Goal: Browse casually: Explore the website without a specific task or goal

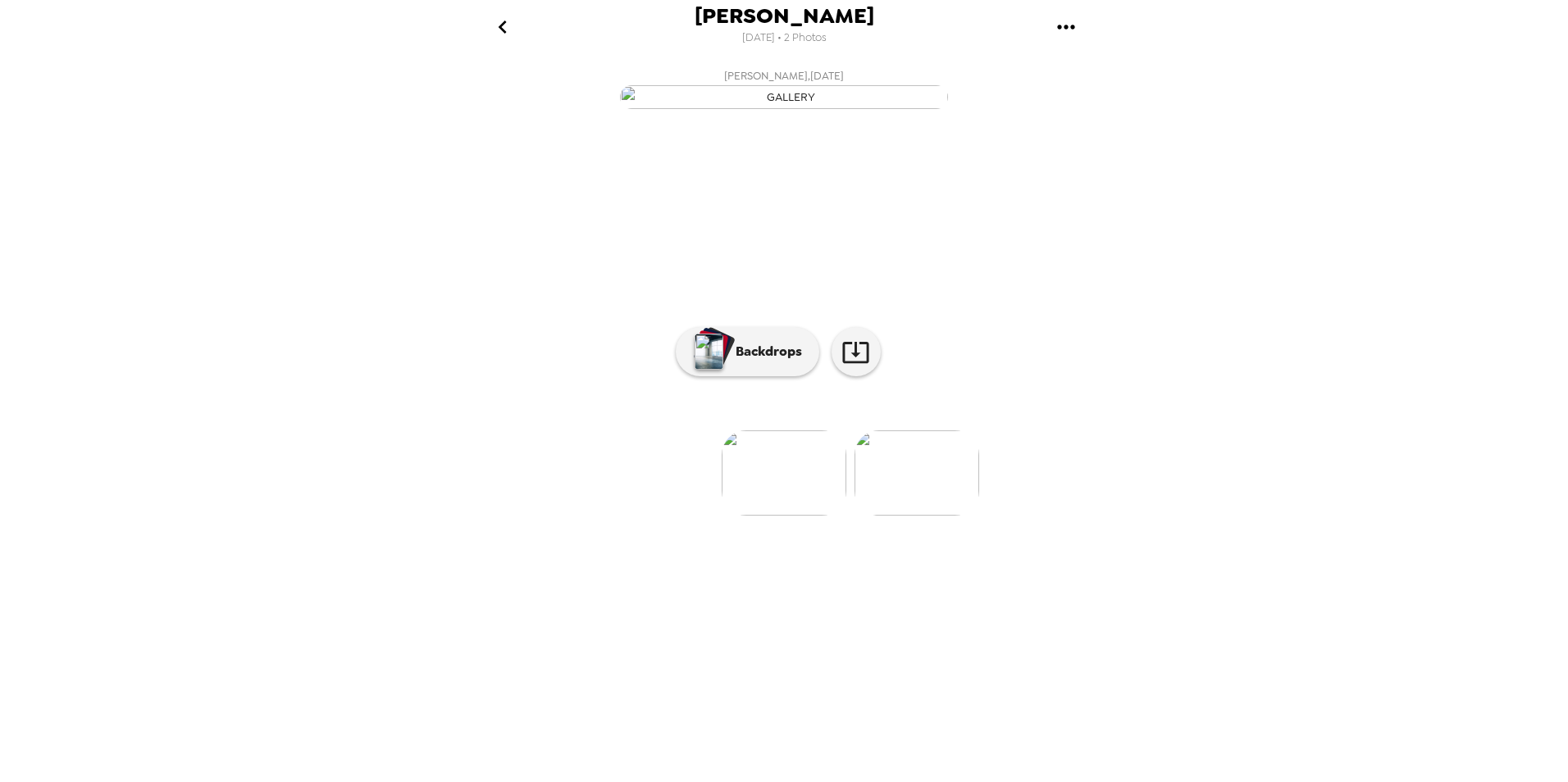
scroll to position [0, 132]
click at [655, 516] on img at bounding box center [653, 473] width 125 height 85
click at [924, 516] on img at bounding box center [917, 473] width 125 height 85
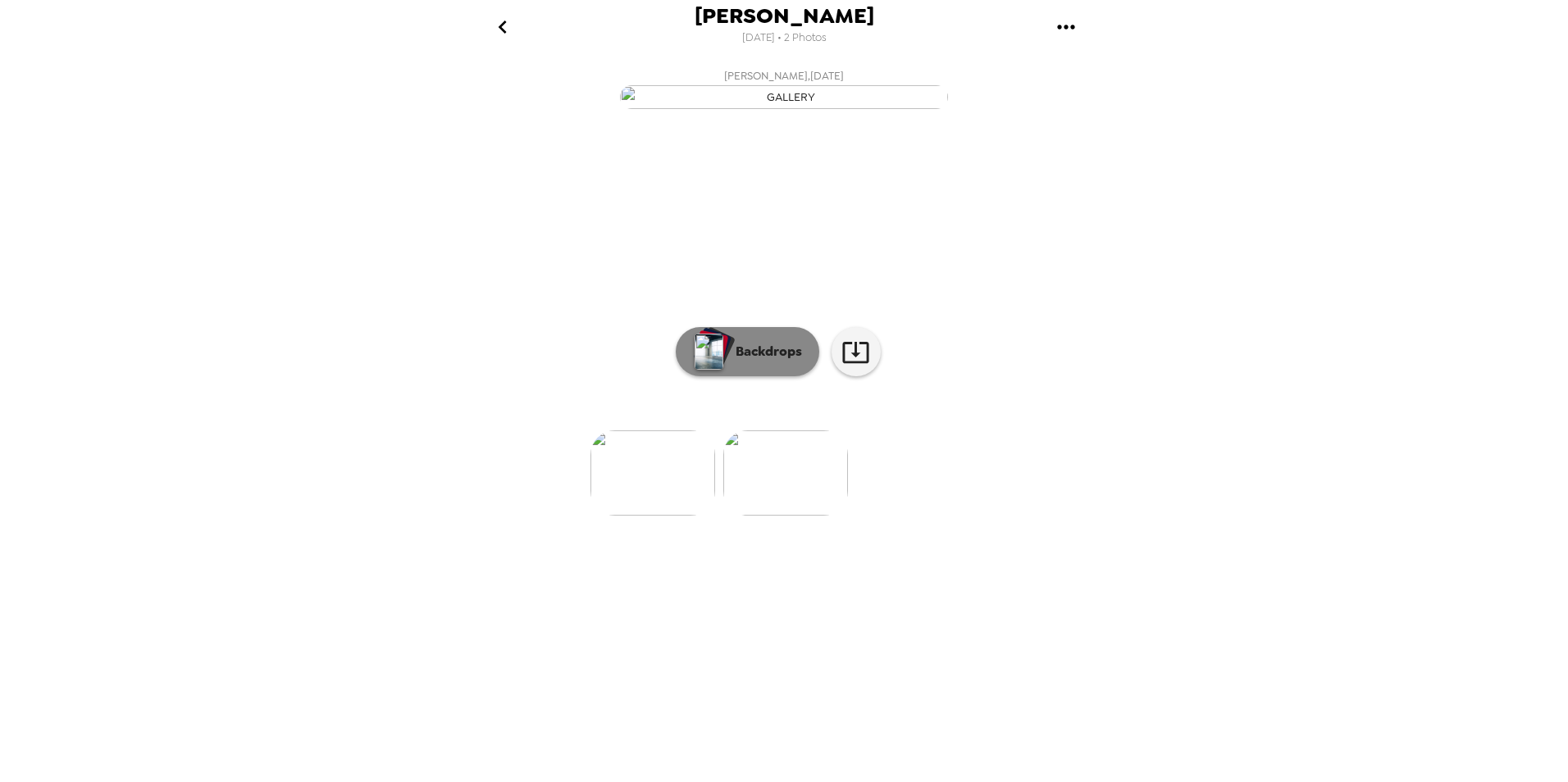
click at [774, 361] on p "Backdrops" at bounding box center [764, 352] width 75 height 20
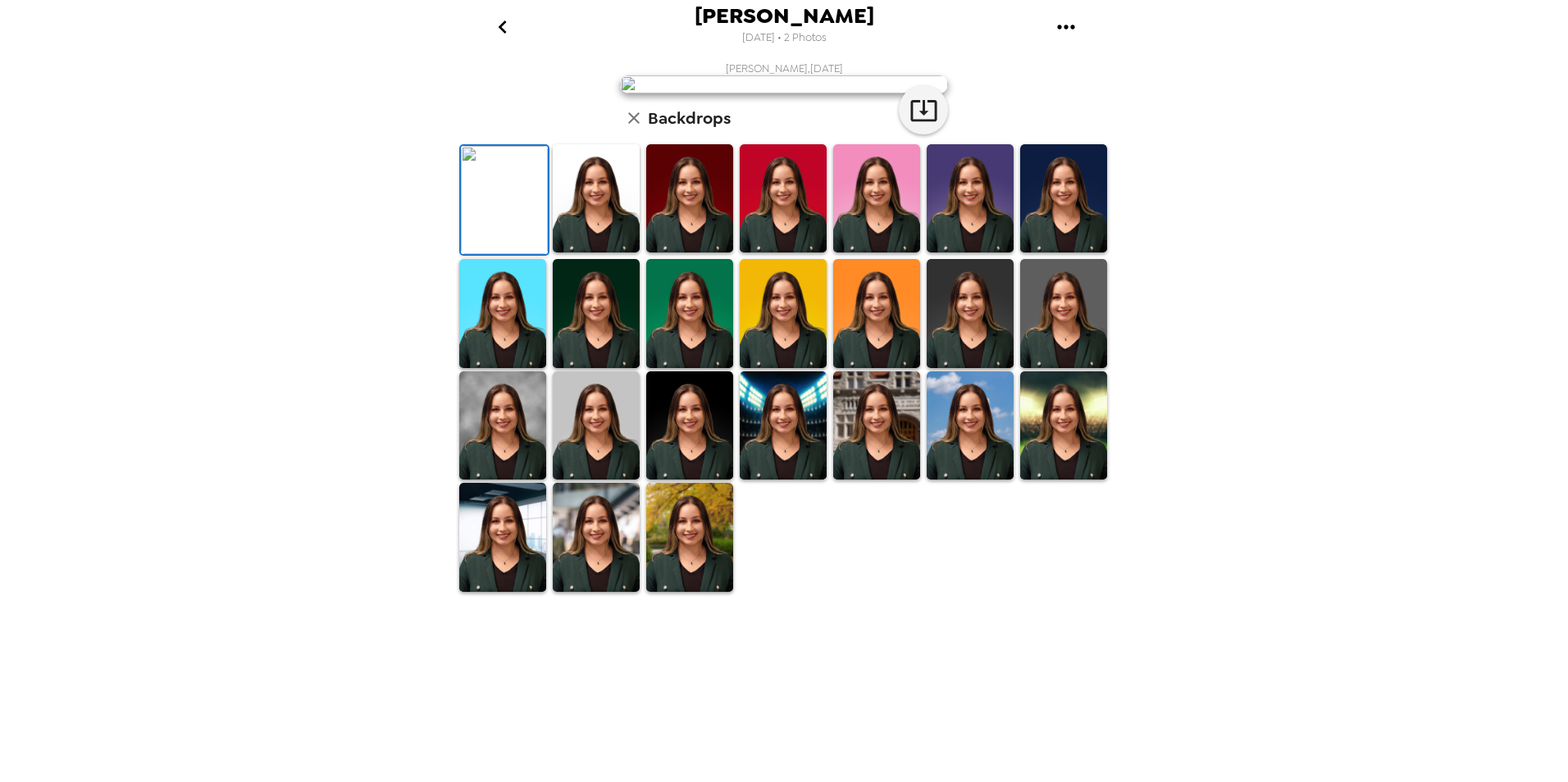
scroll to position [164, 0]
click at [512, 480] on img at bounding box center [502, 426] width 87 height 108
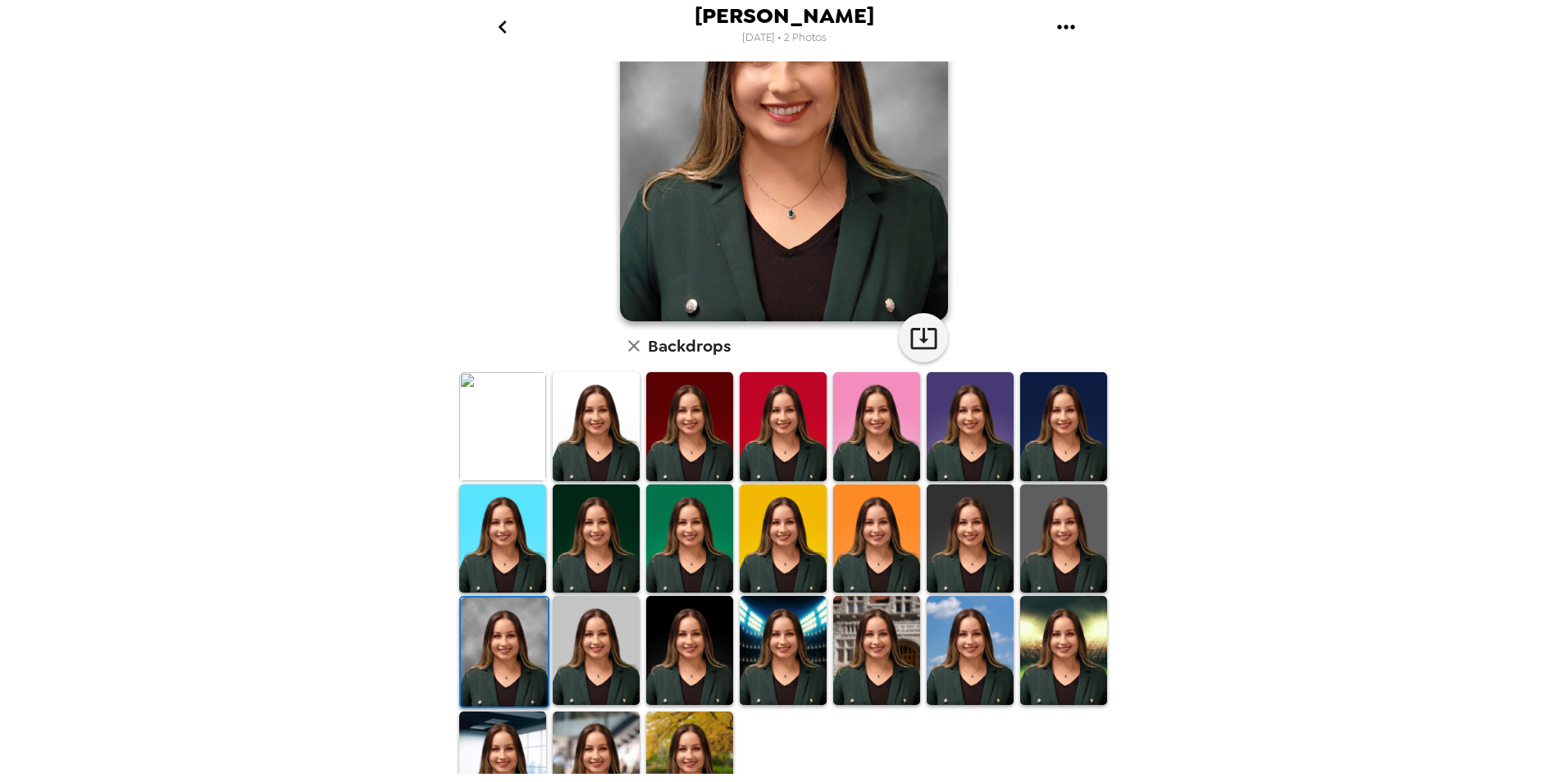
click at [1058, 533] on img at bounding box center [1063, 539] width 87 height 108
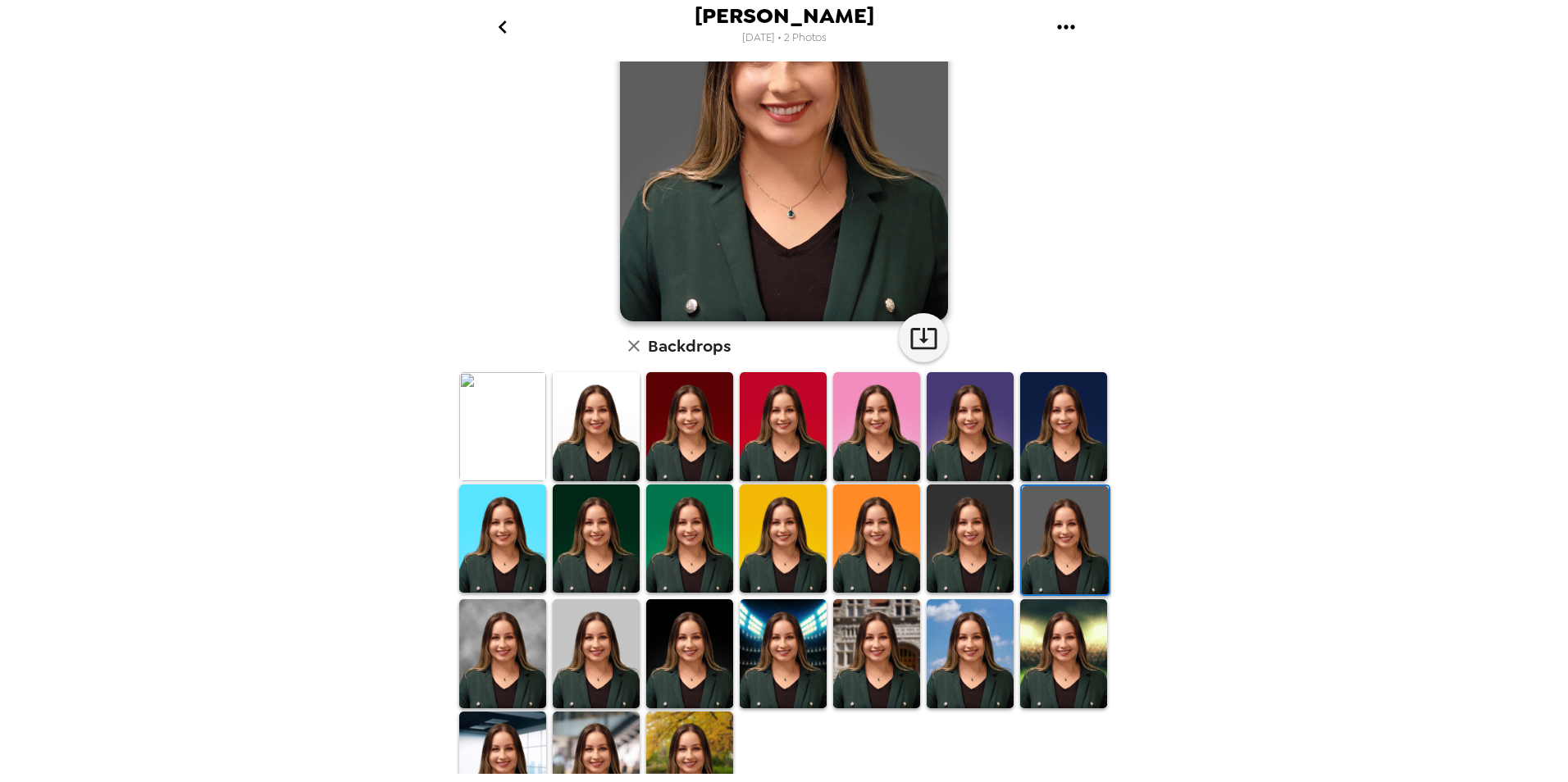
click at [580, 570] on img at bounding box center [596, 539] width 87 height 108
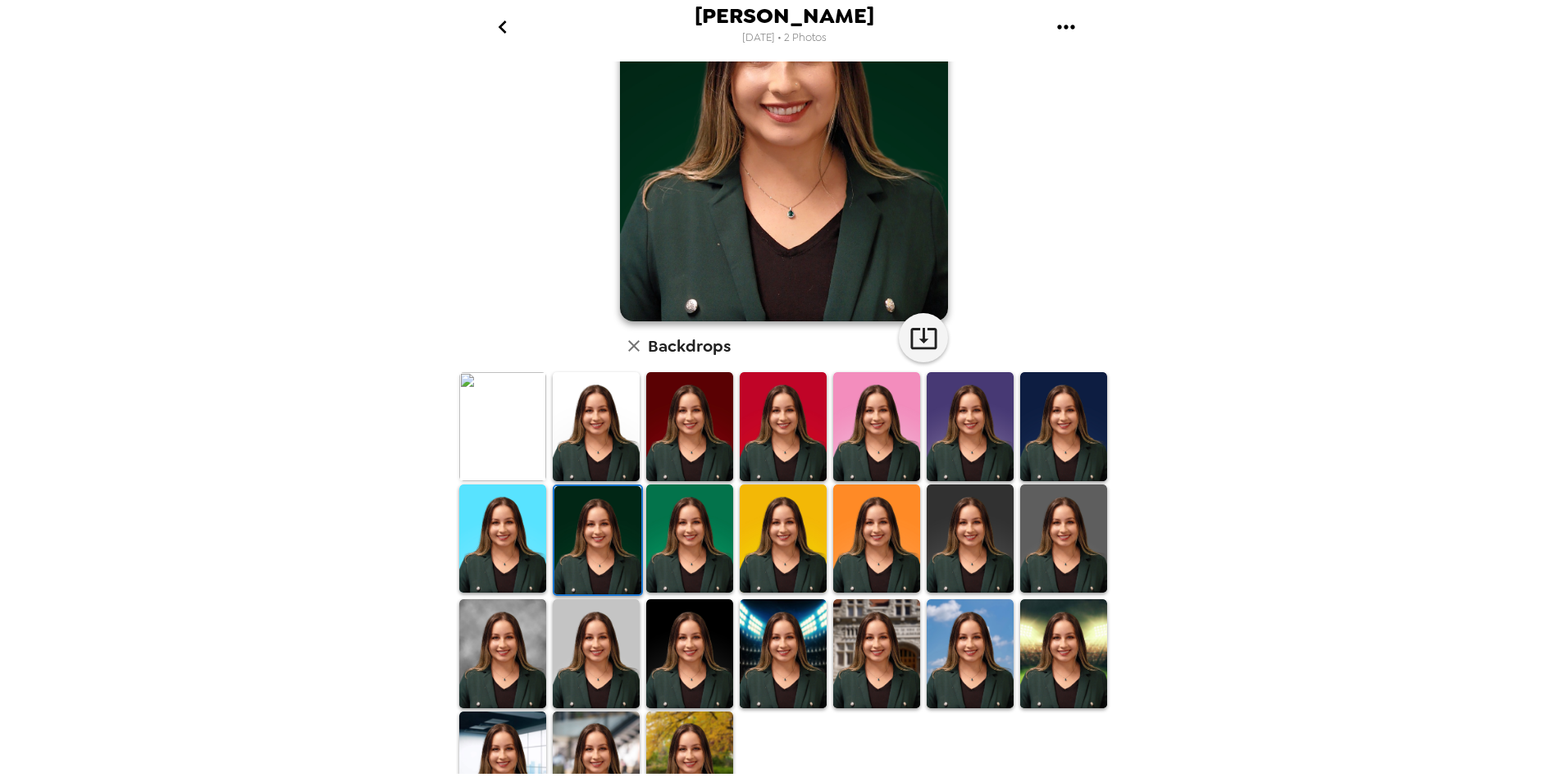
click at [485, 645] on img at bounding box center [502, 654] width 87 height 108
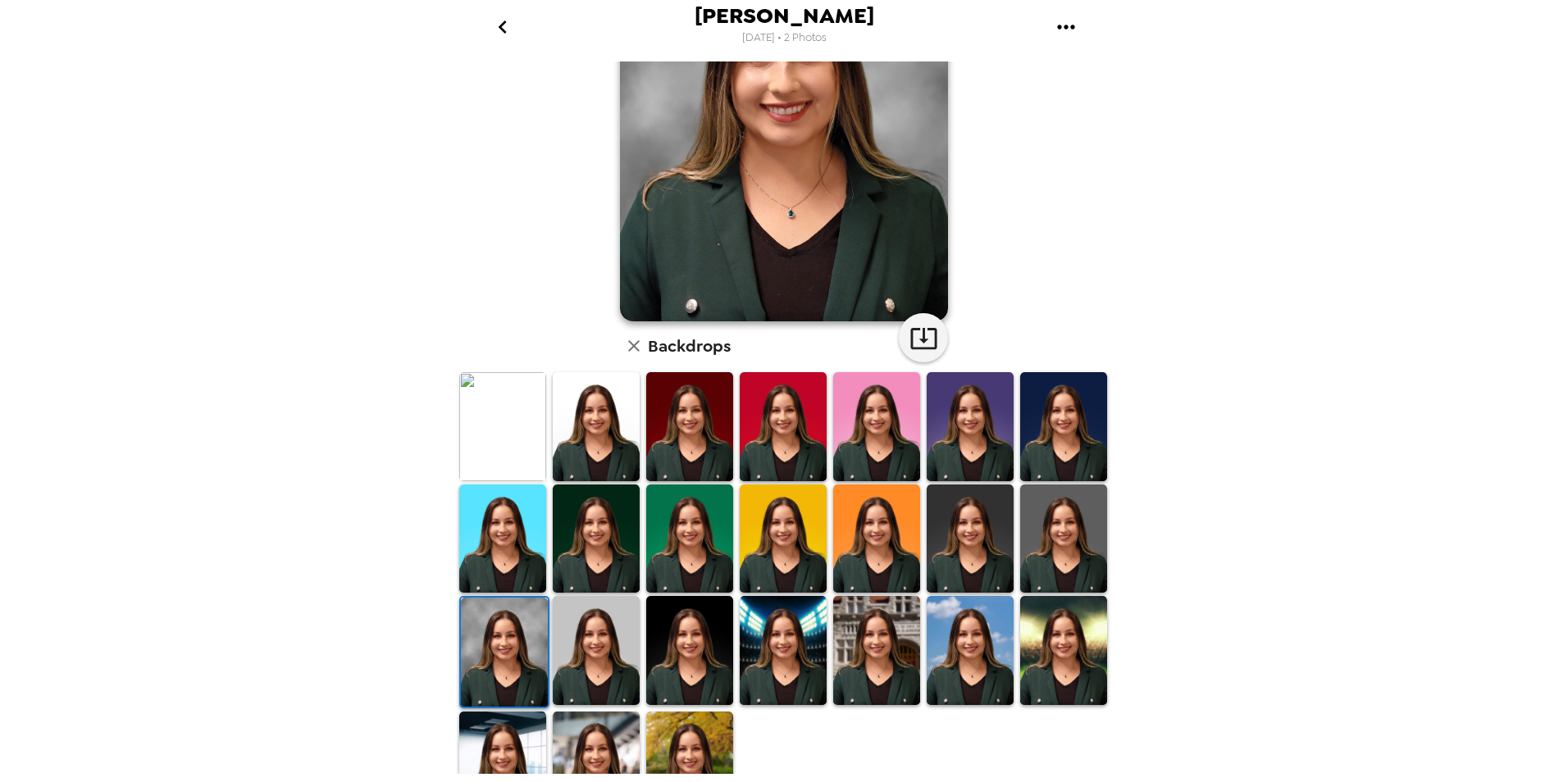
click at [578, 650] on img at bounding box center [596, 650] width 87 height 108
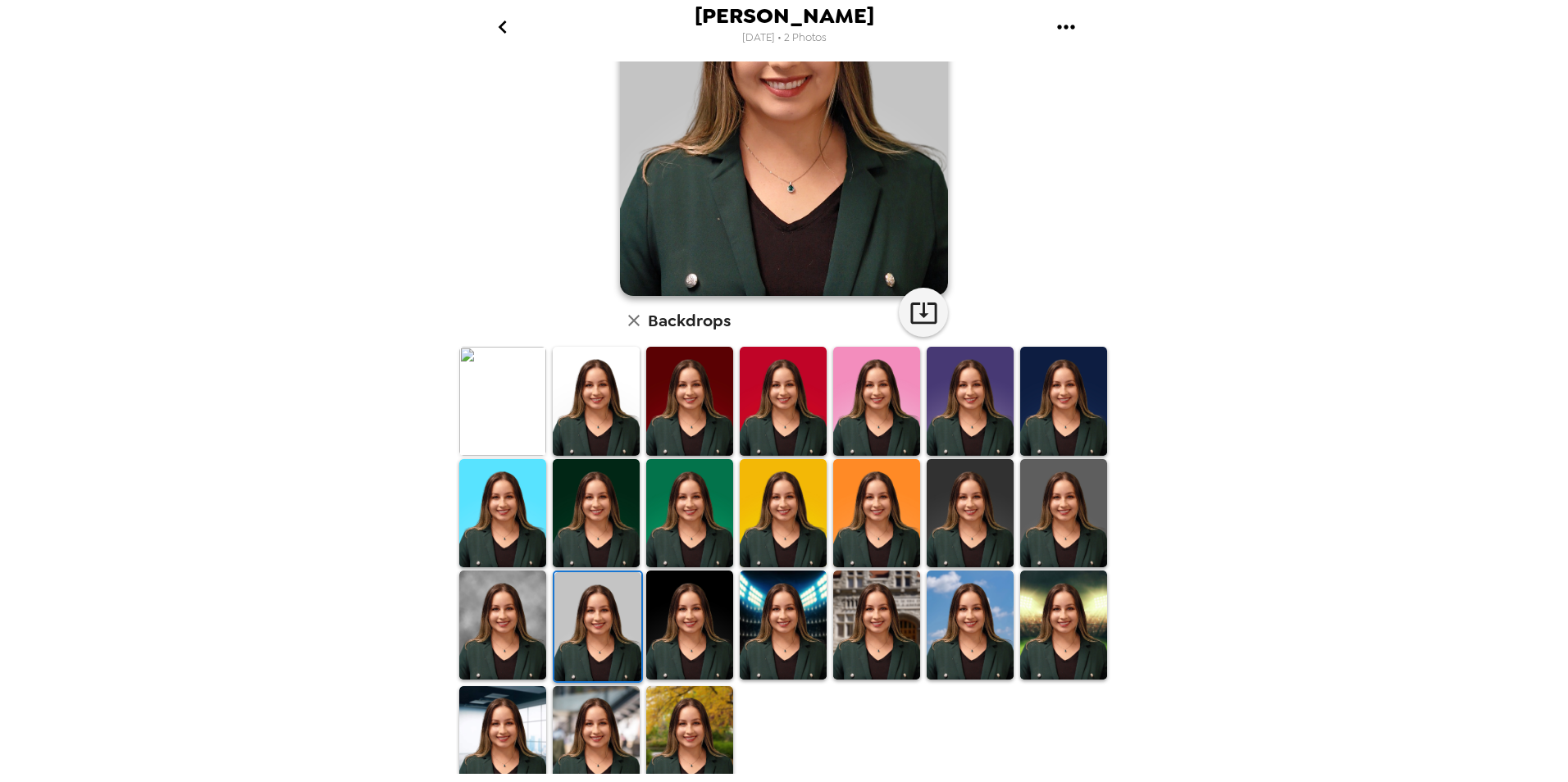
scroll to position [202, 0]
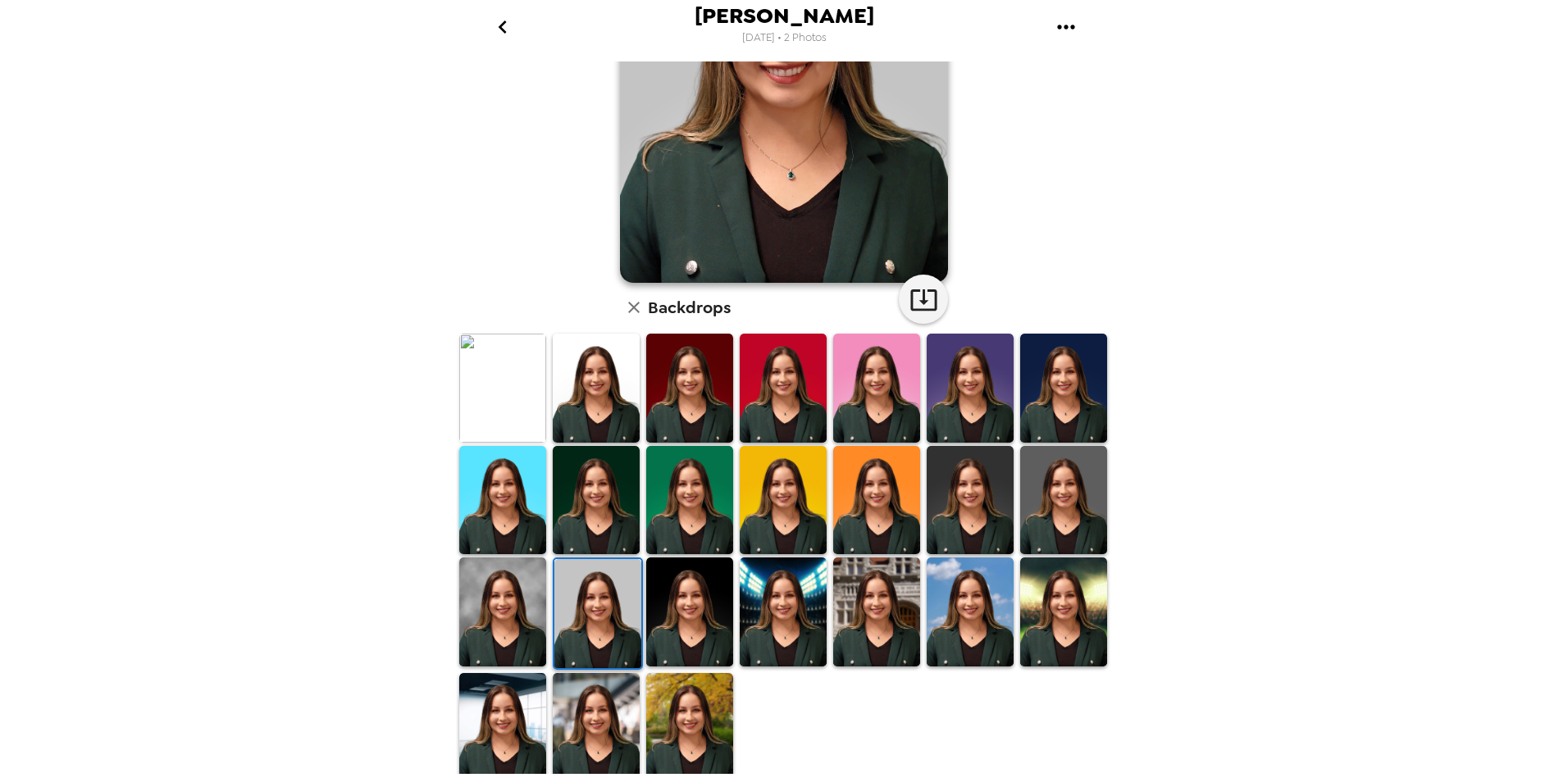
click at [670, 612] on img at bounding box center [689, 612] width 87 height 108
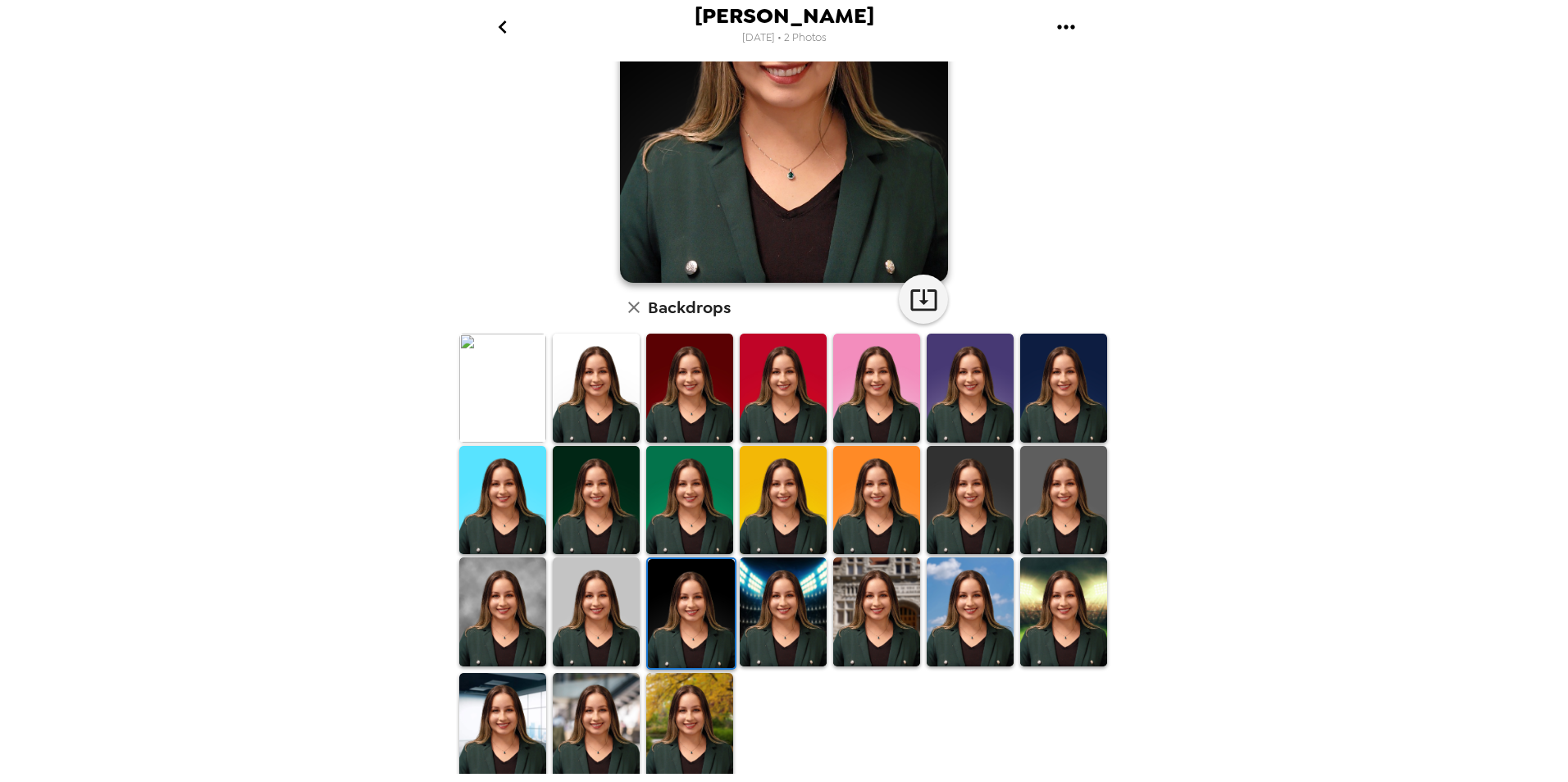
click at [574, 599] on img at bounding box center [596, 612] width 87 height 108
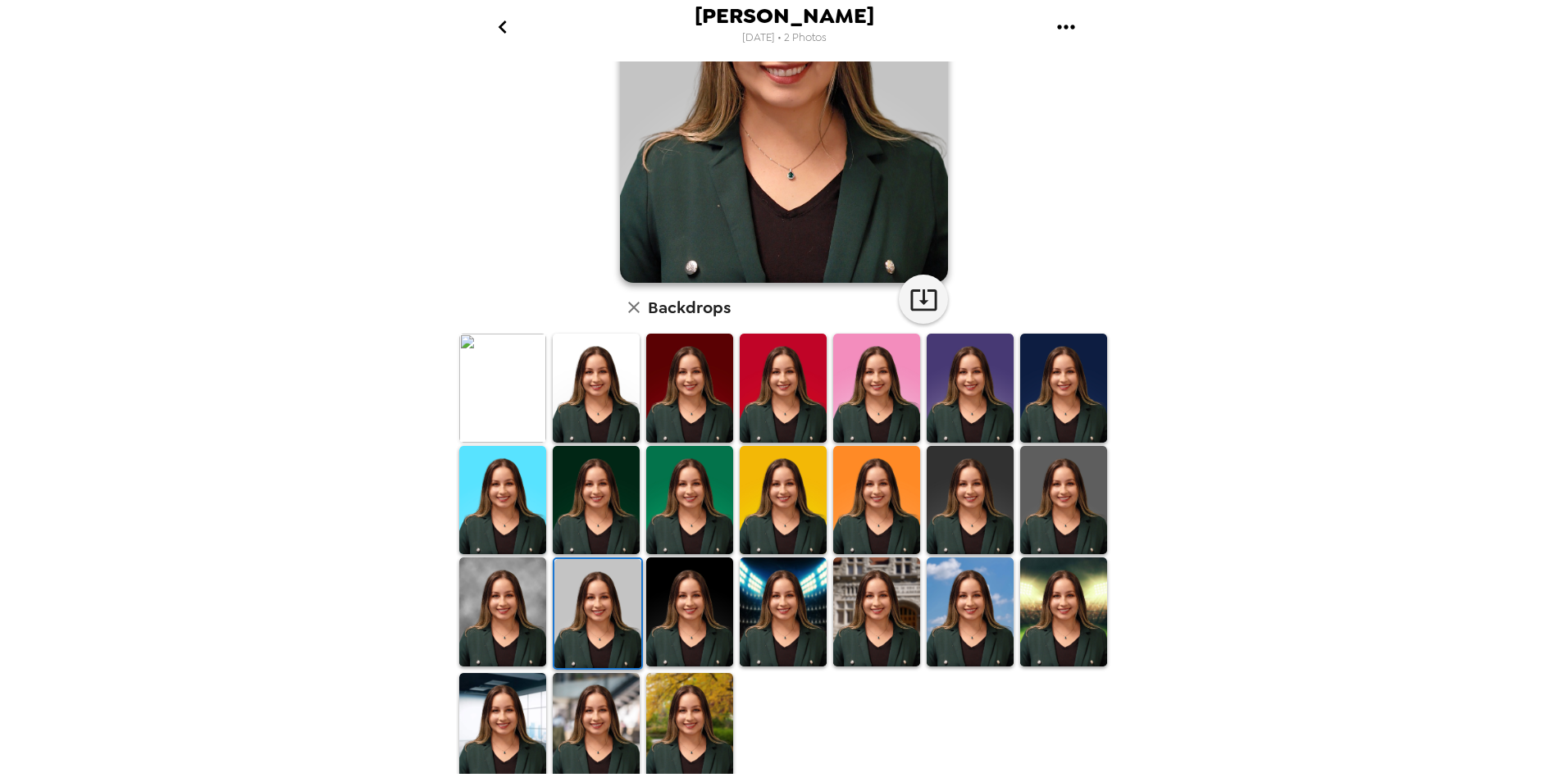
click at [576, 605] on img at bounding box center [598, 614] width 87 height 108
click at [512, 614] on img at bounding box center [502, 612] width 87 height 108
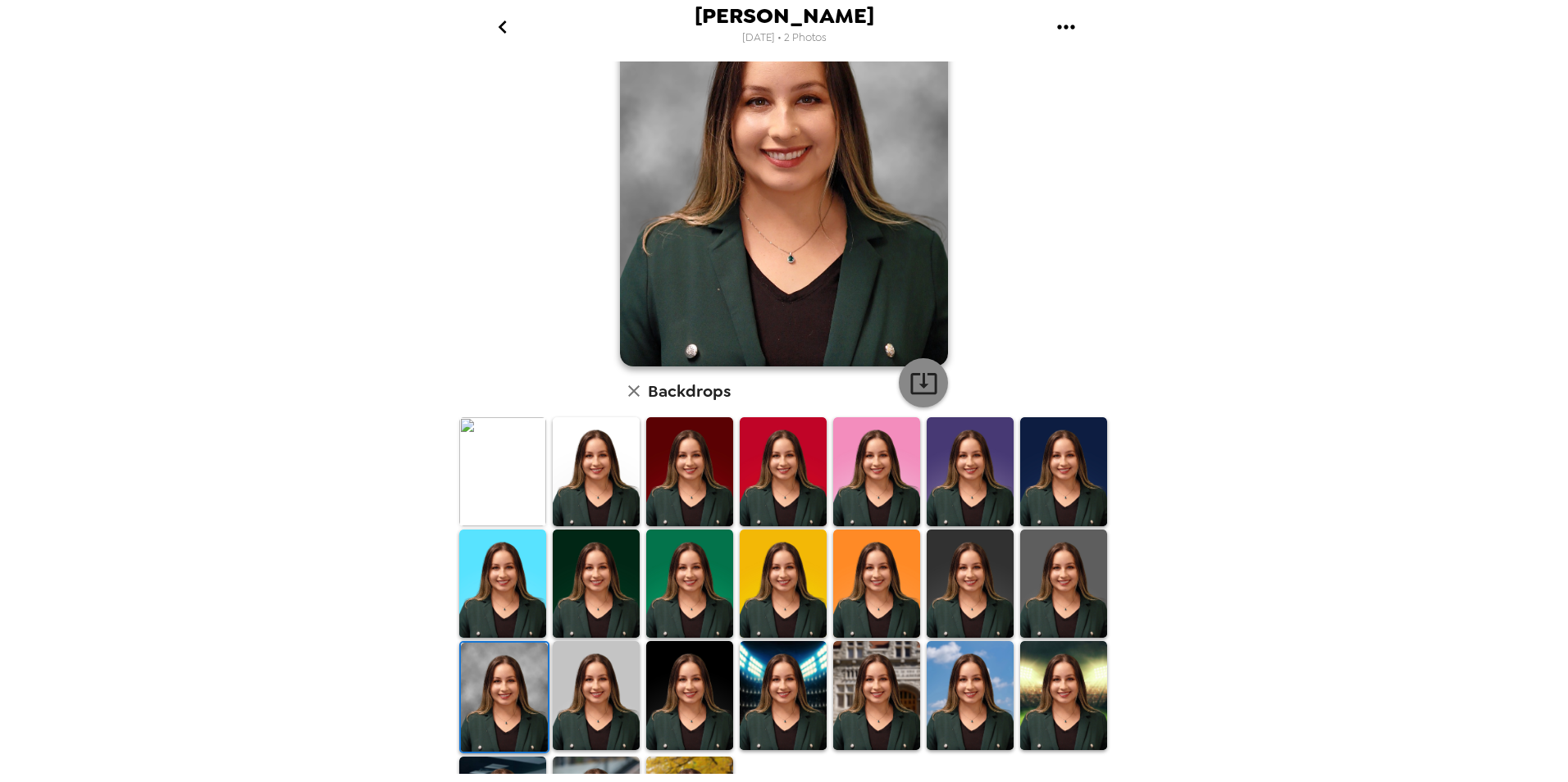
scroll to position [201, 0]
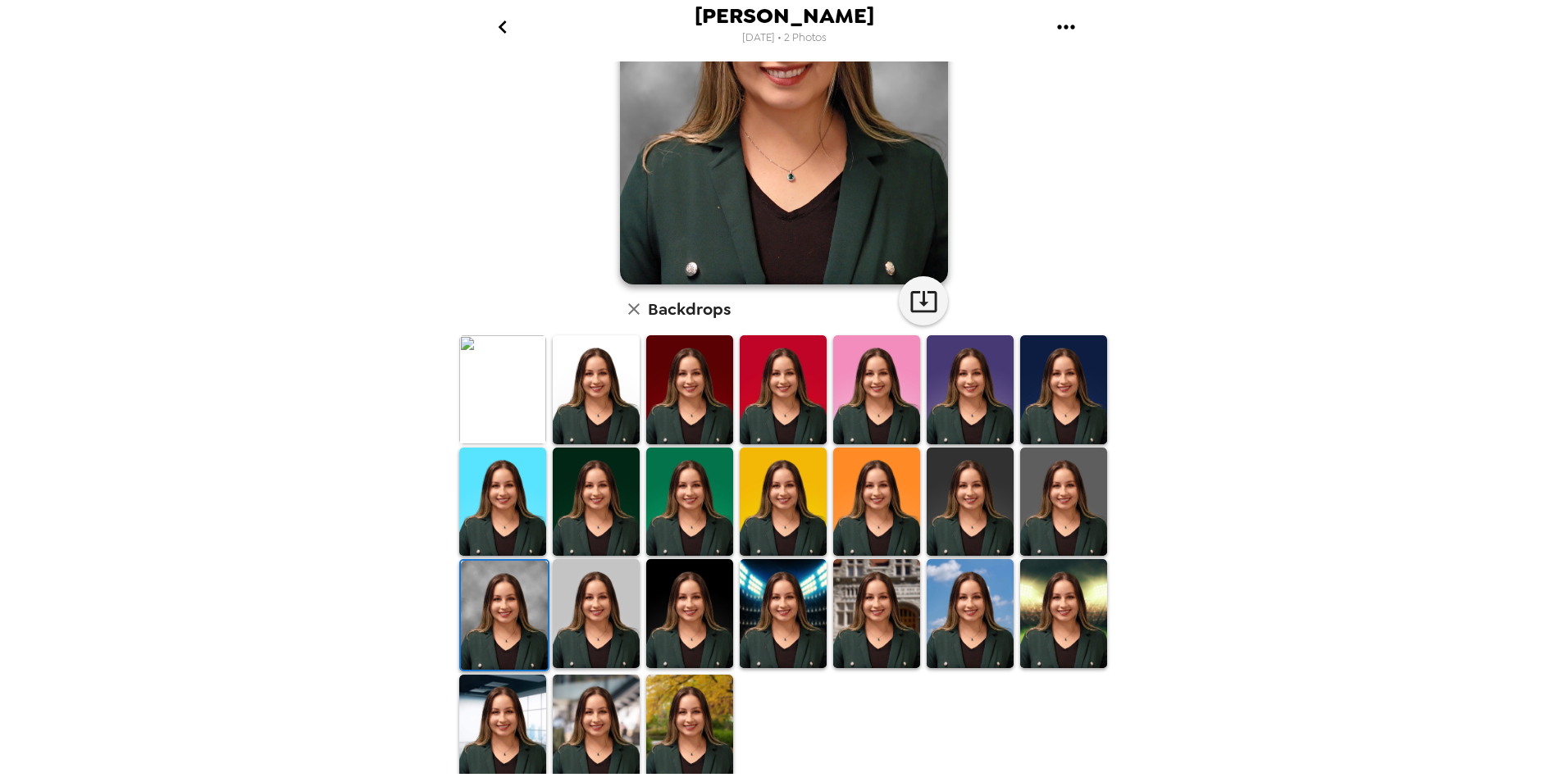
click at [787, 620] on img at bounding box center [783, 614] width 87 height 108
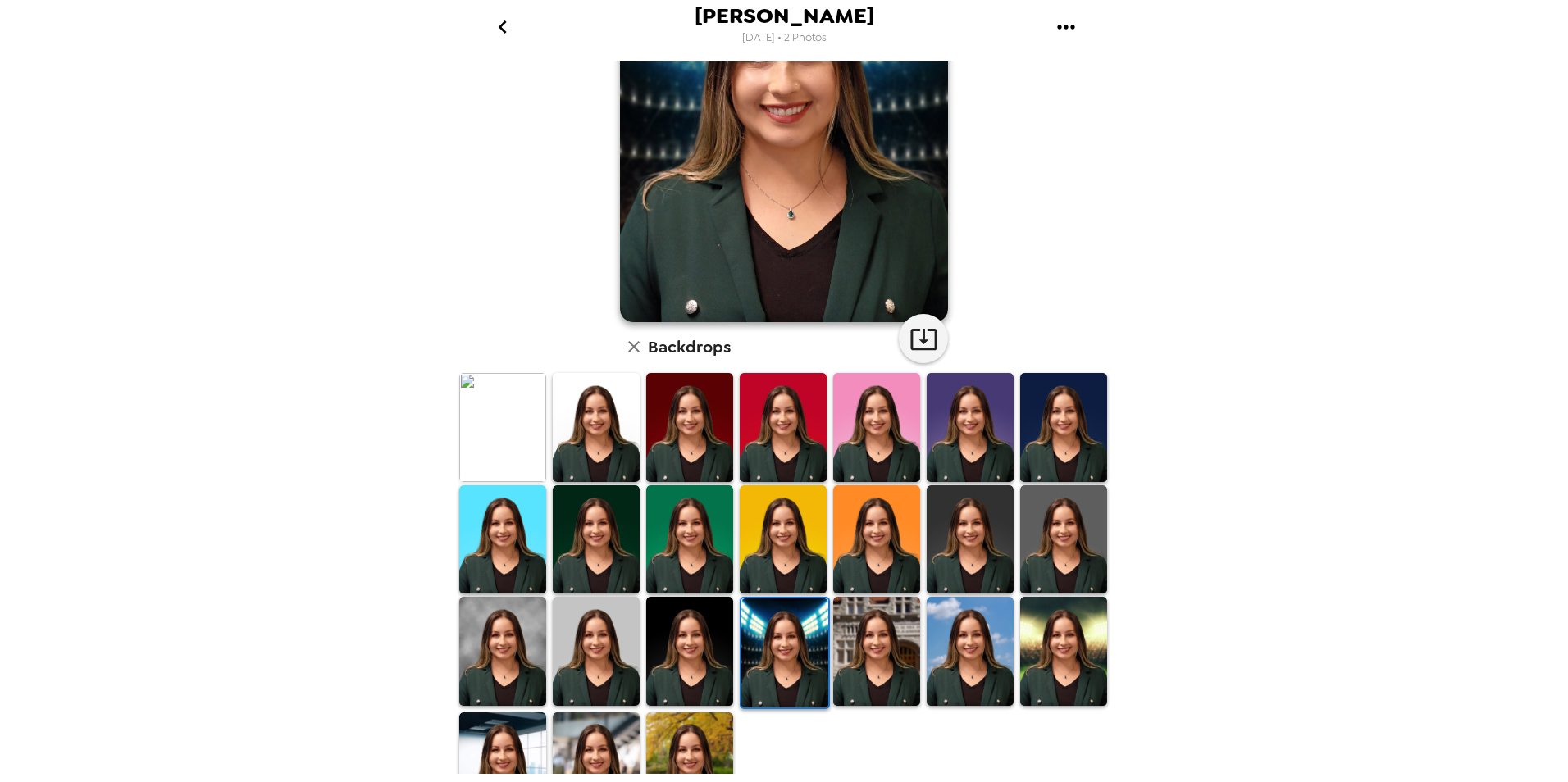
scroll to position [164, 0]
click at [657, 547] on img at bounding box center [689, 539] width 87 height 108
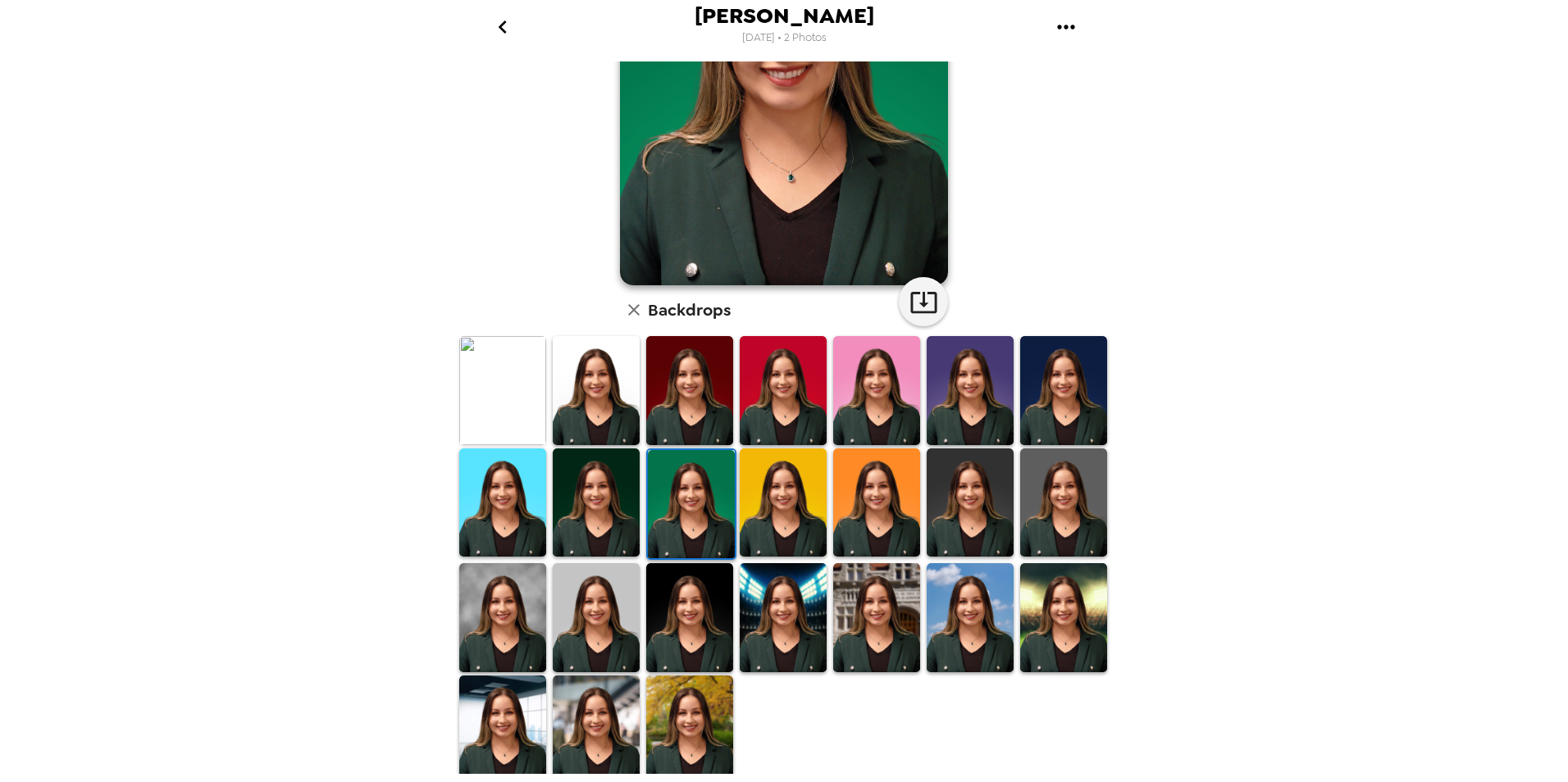
scroll to position [202, 0]
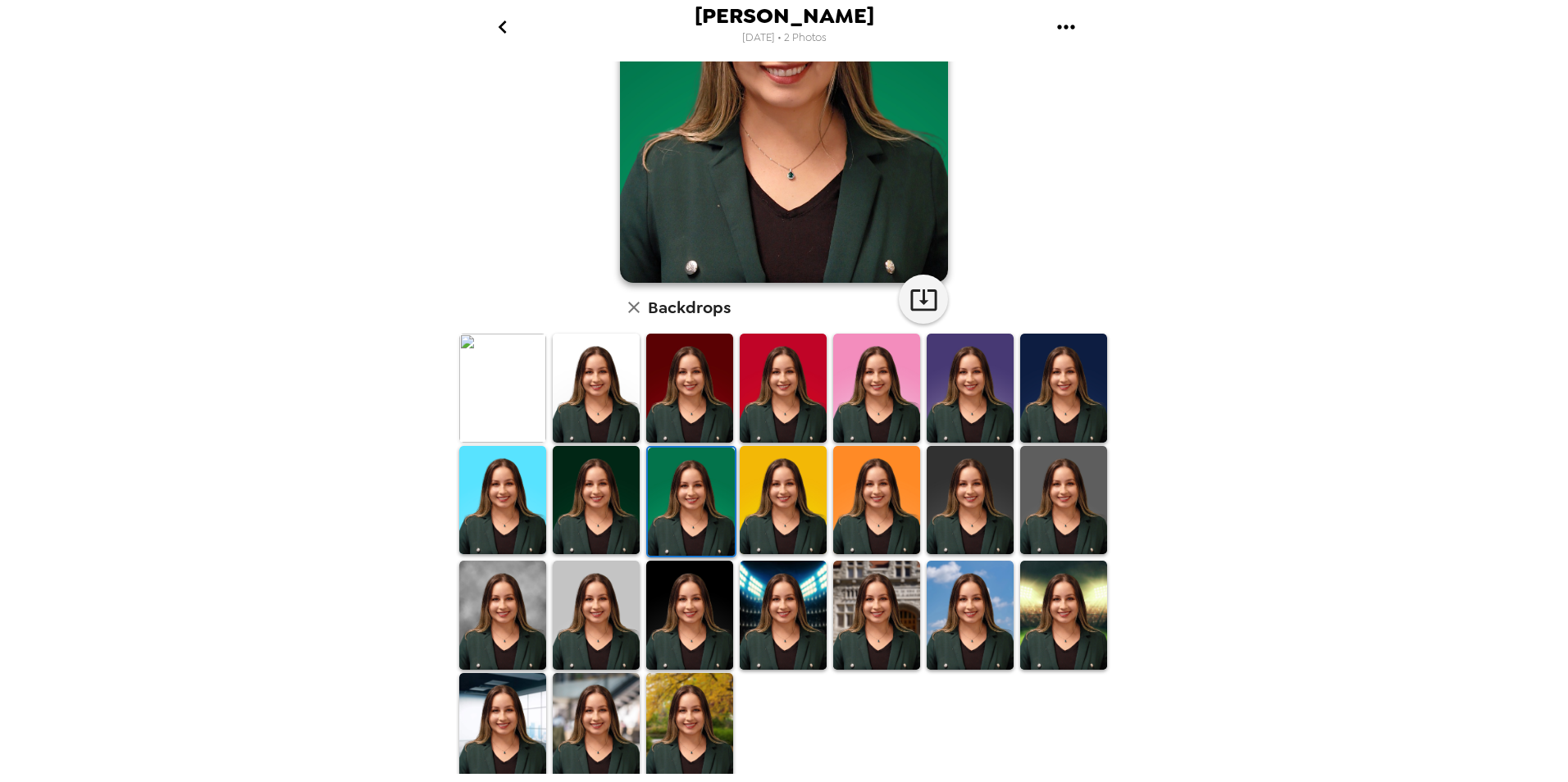
click at [493, 745] on img at bounding box center [502, 727] width 87 height 108
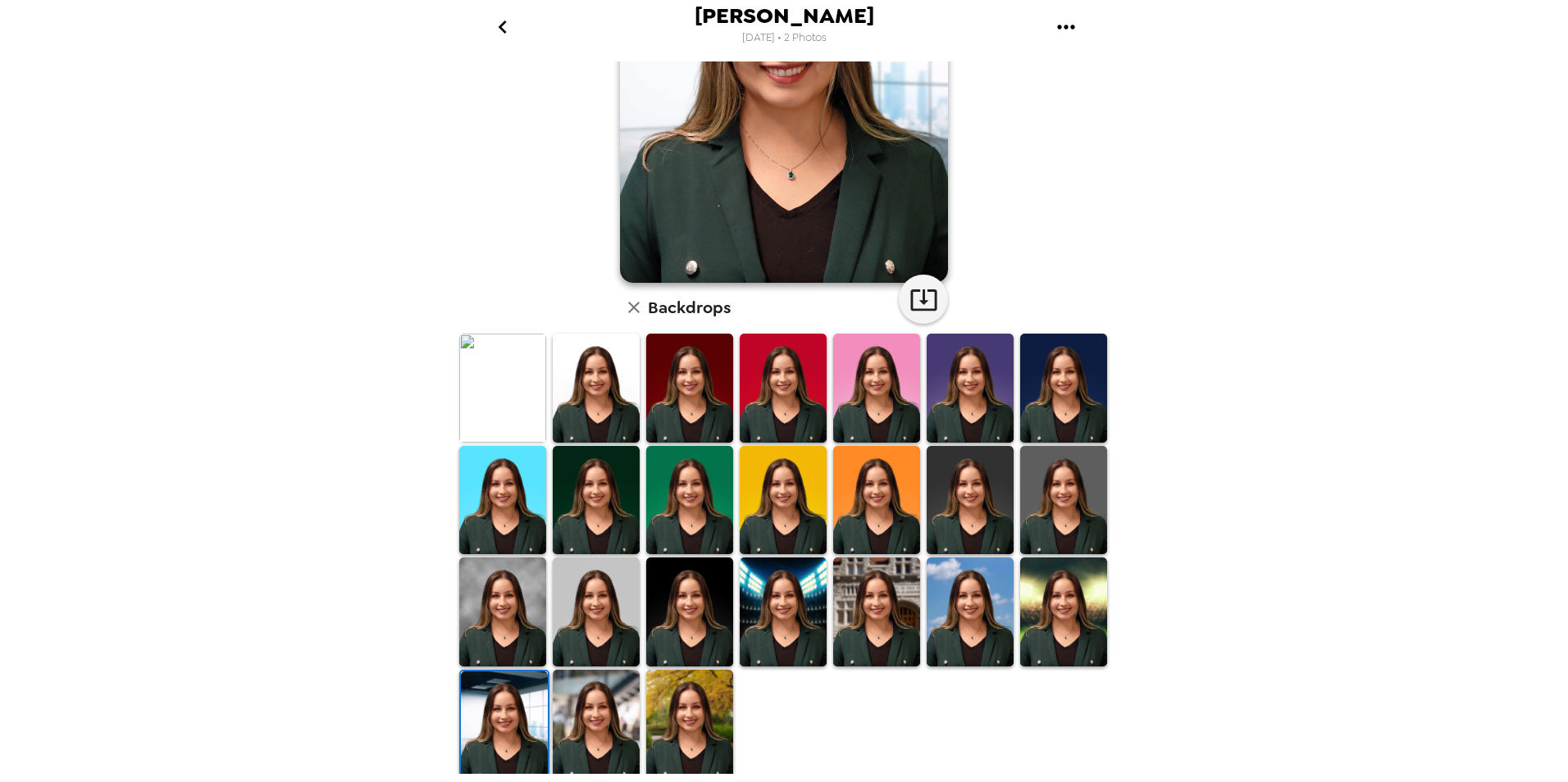
click at [285, 163] on div "[PERSON_NAME] [DATE] • 2 Photos [PERSON_NAME] , [DATE] Backdrops" at bounding box center [784, 391] width 1568 height 782
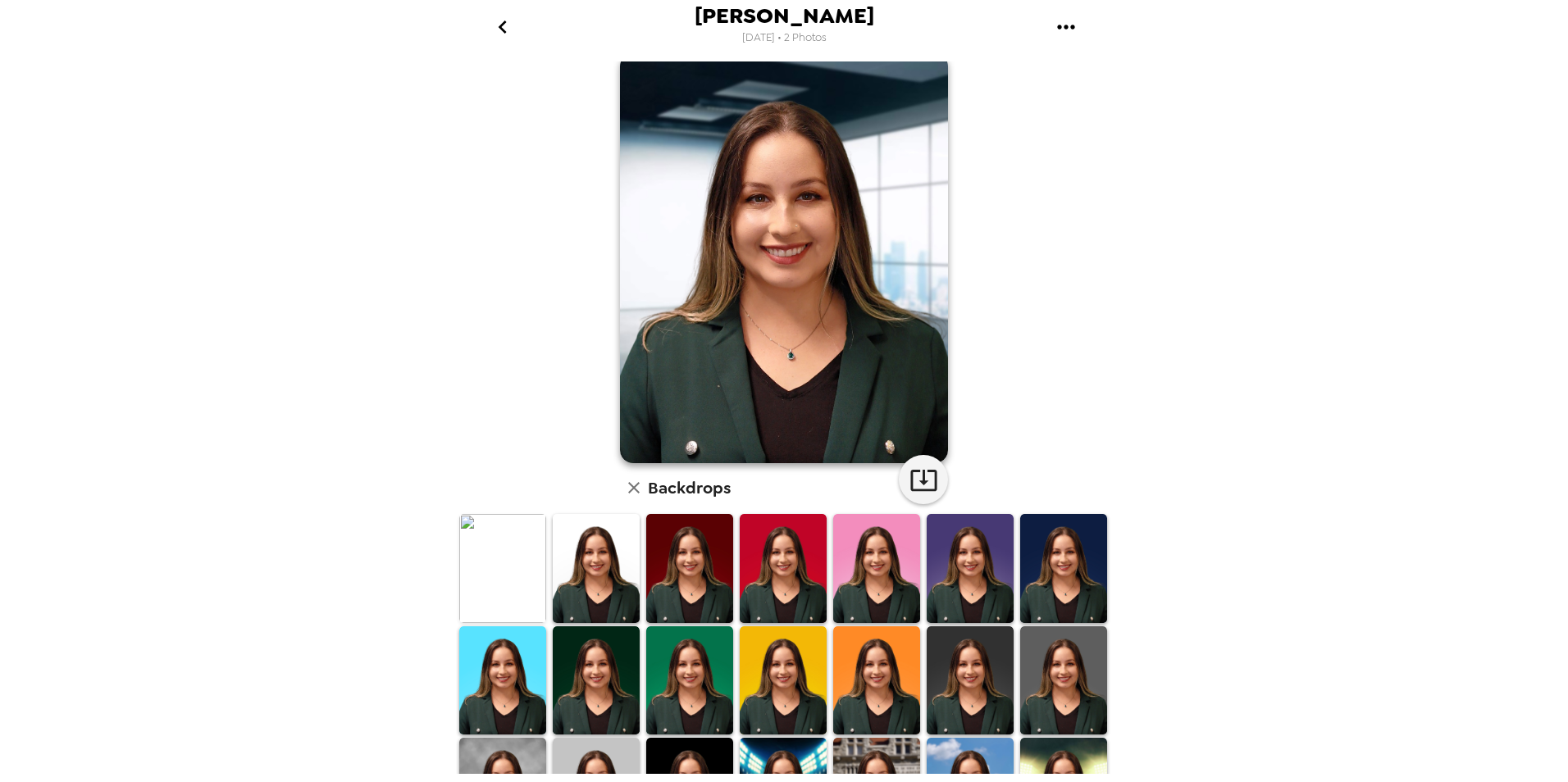
scroll to position [0, 0]
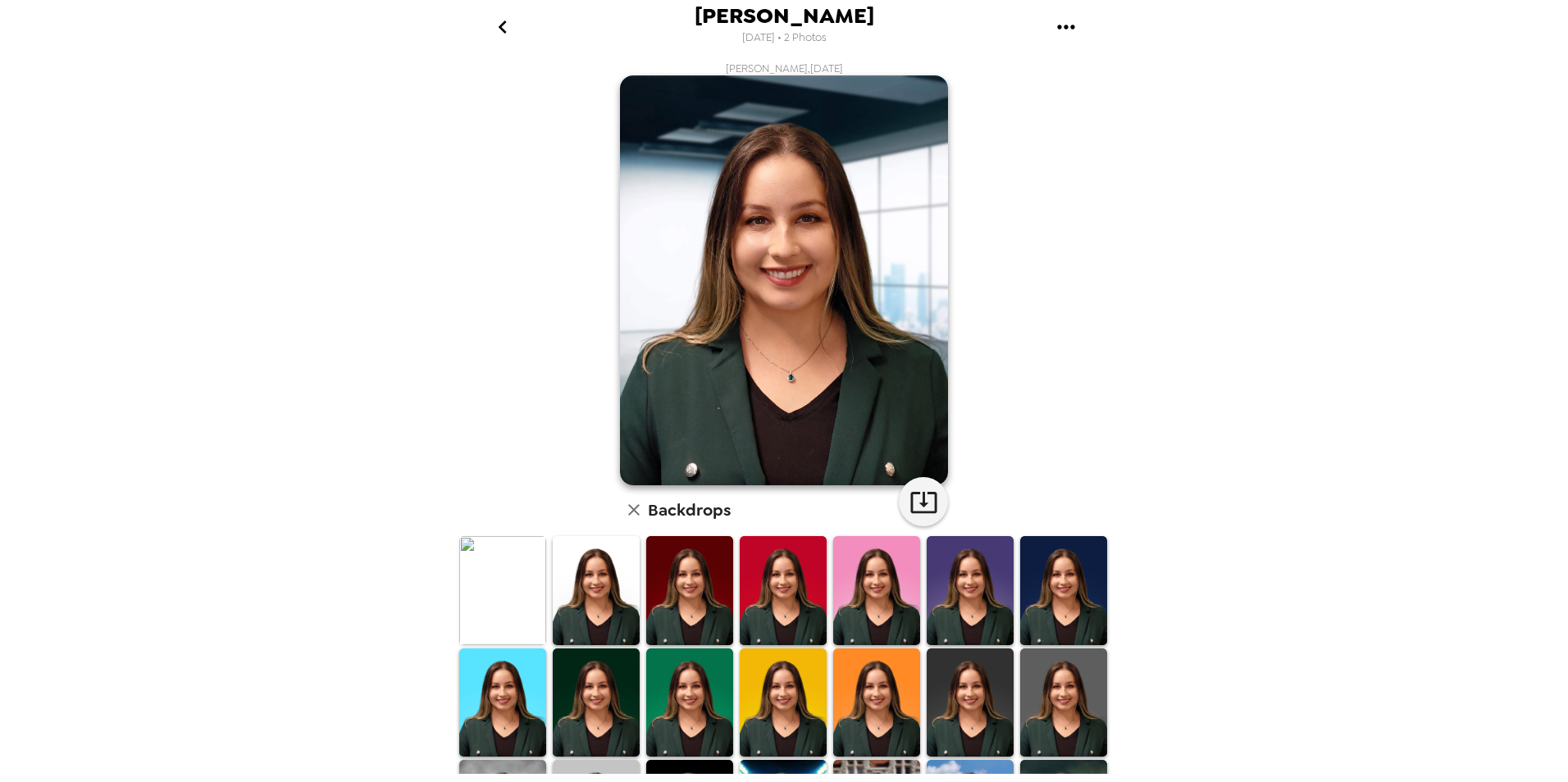
drag, startPoint x: 523, startPoint y: 720, endPoint x: 581, endPoint y: 708, distance: 59.2
click at [523, 720] on img at bounding box center [502, 703] width 87 height 108
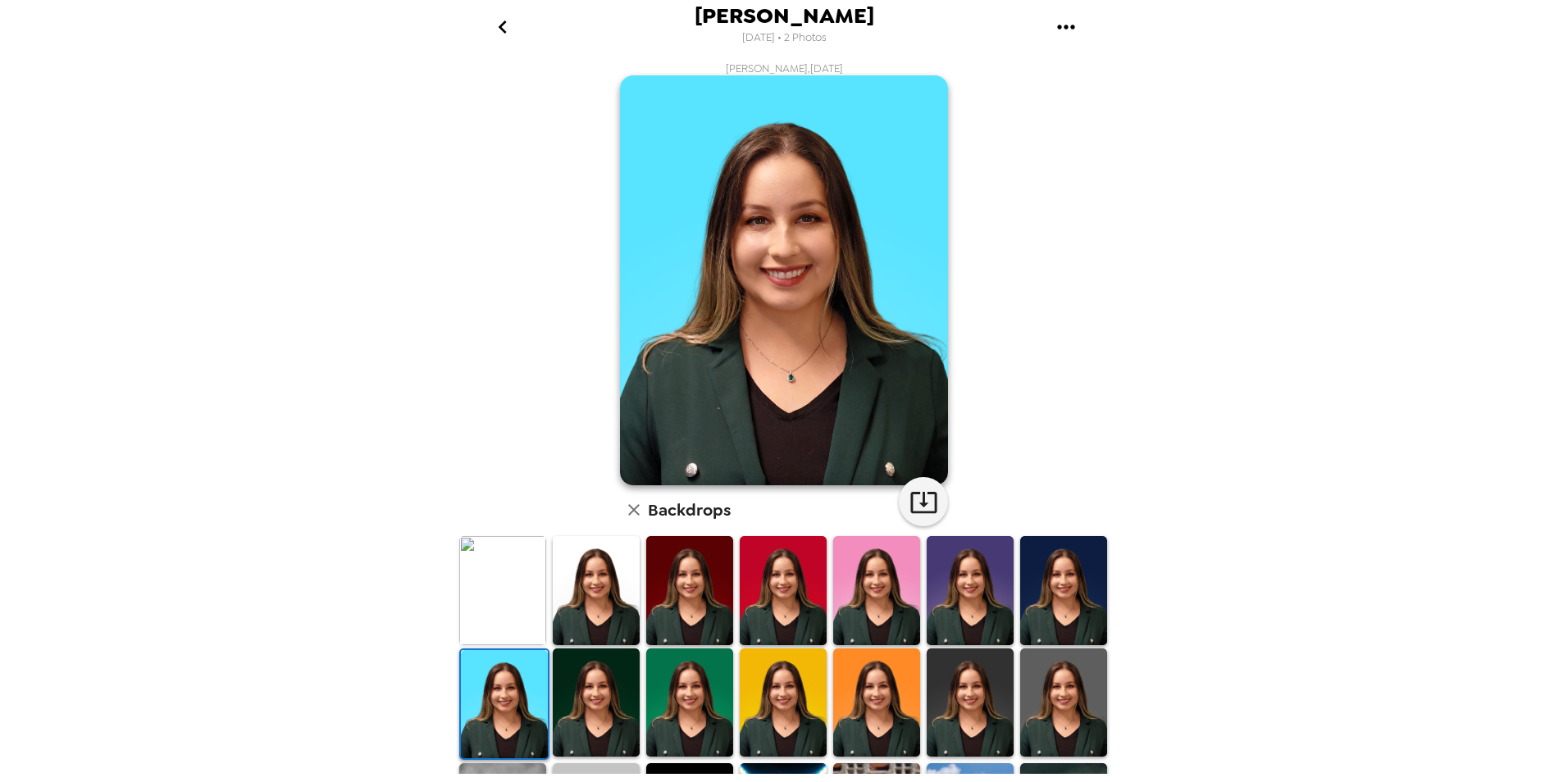
click at [581, 708] on img at bounding box center [596, 703] width 87 height 108
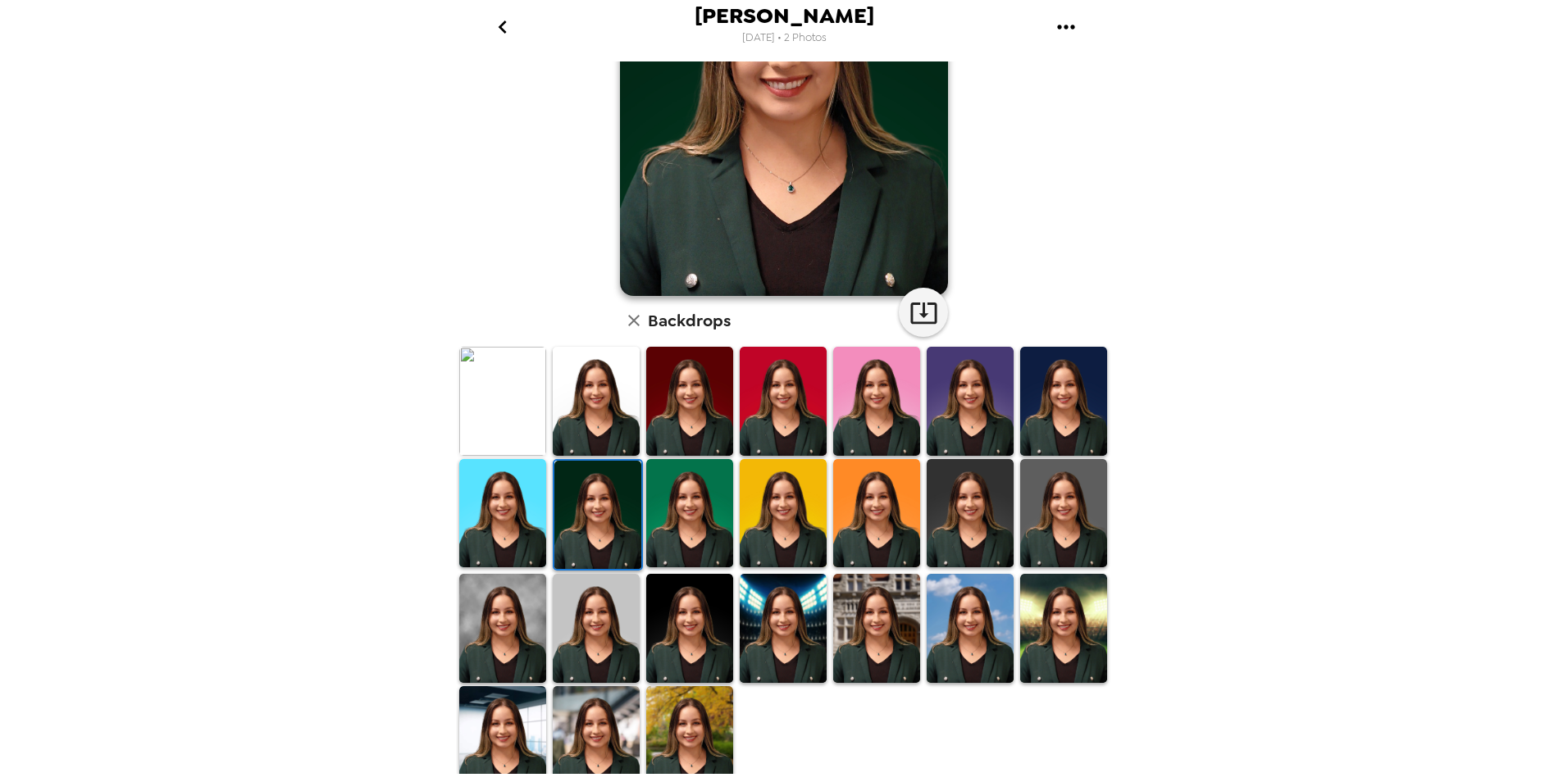
scroll to position [202, 0]
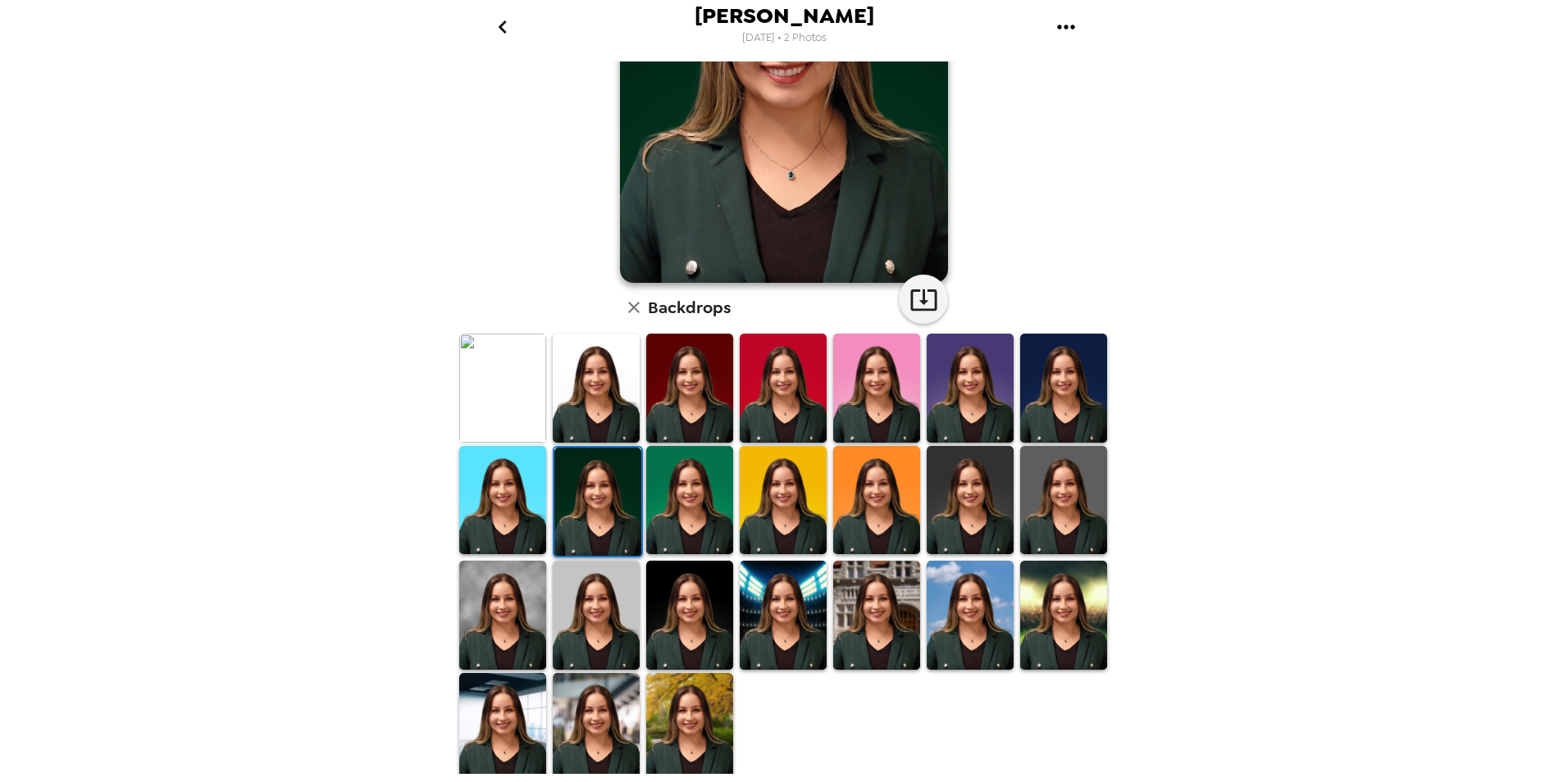
click at [532, 435] on img at bounding box center [502, 388] width 87 height 108
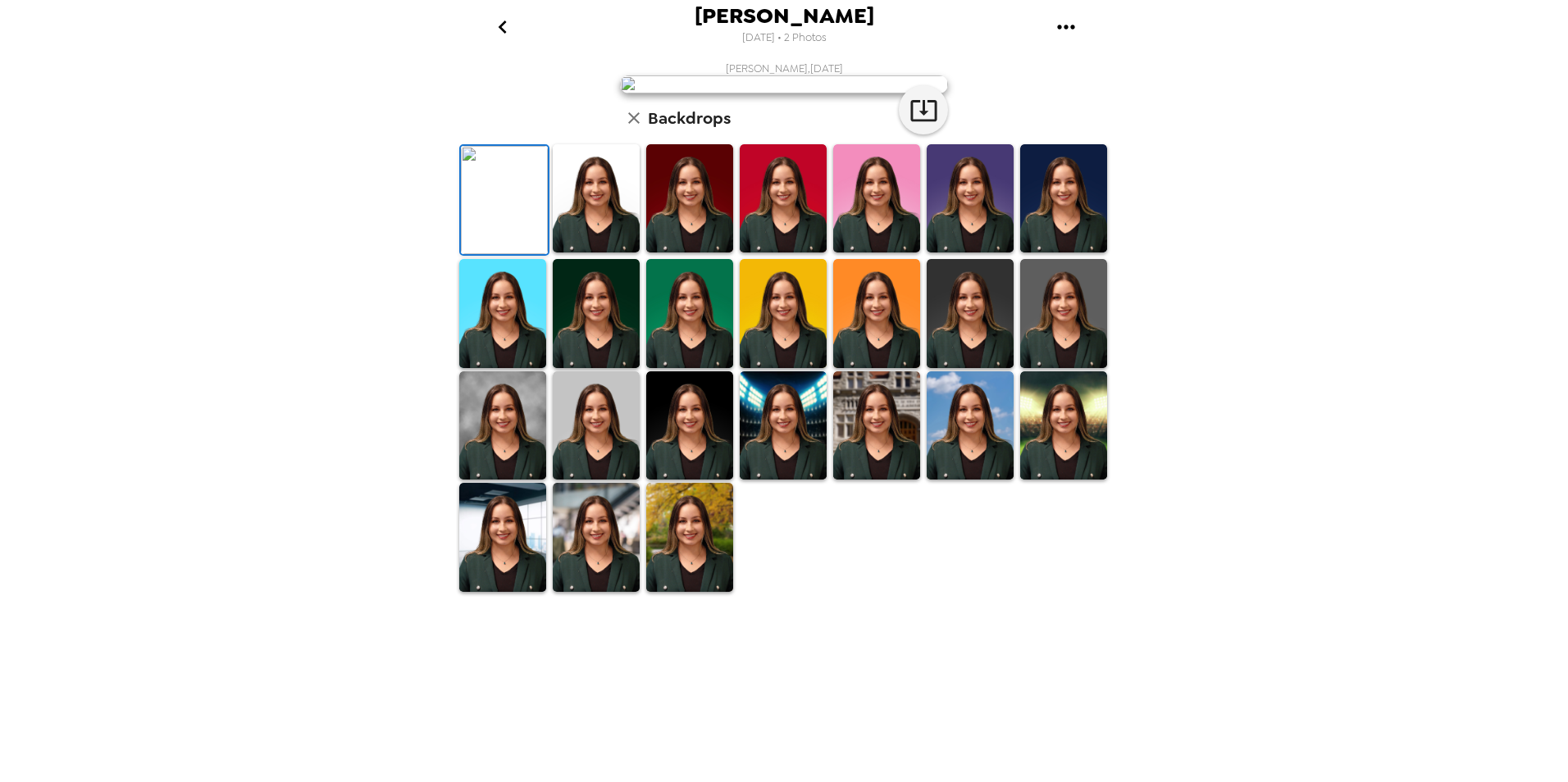
scroll to position [164, 0]
click at [884, 367] on img at bounding box center [876, 313] width 87 height 108
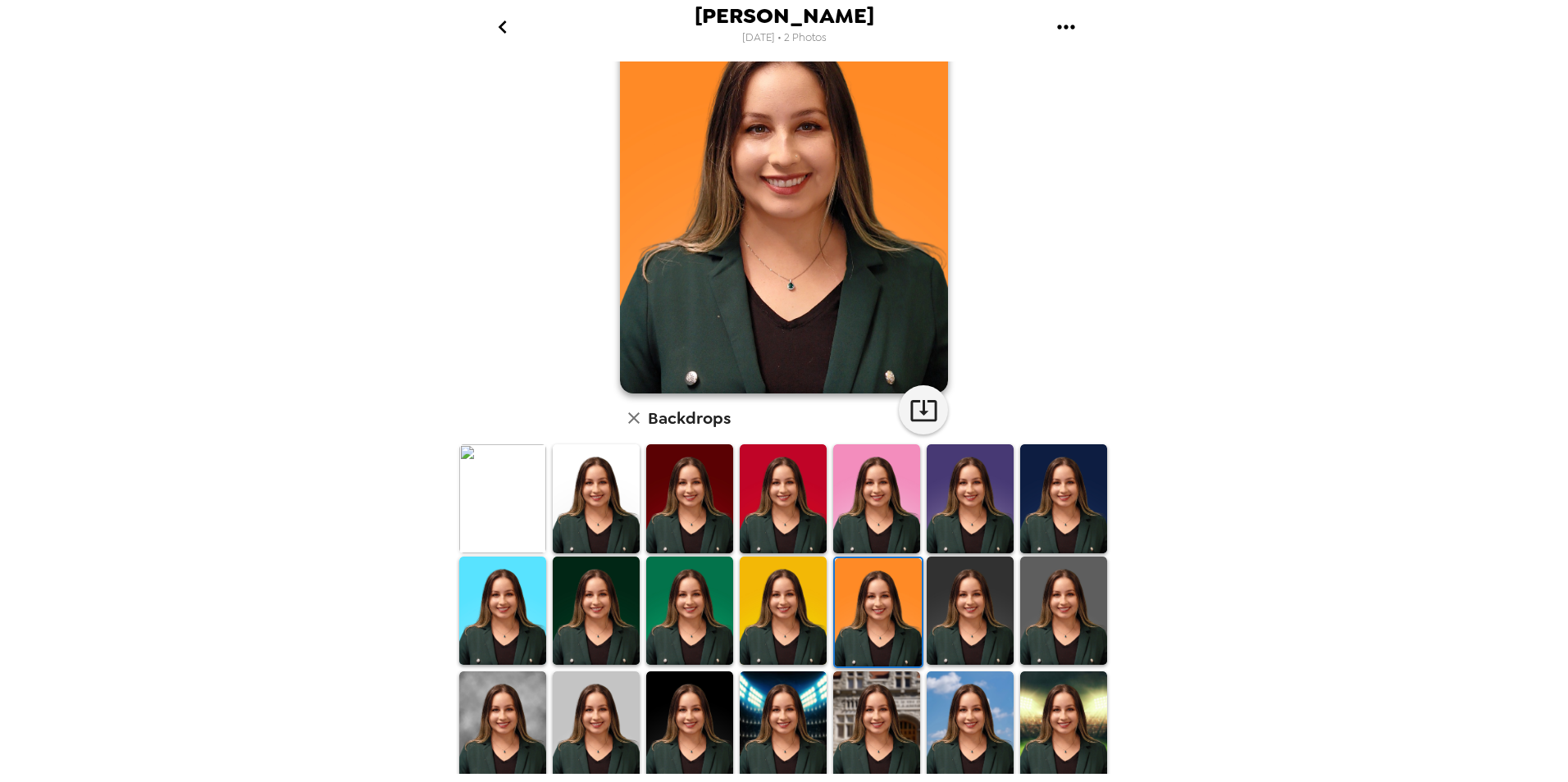
scroll to position [202, 0]
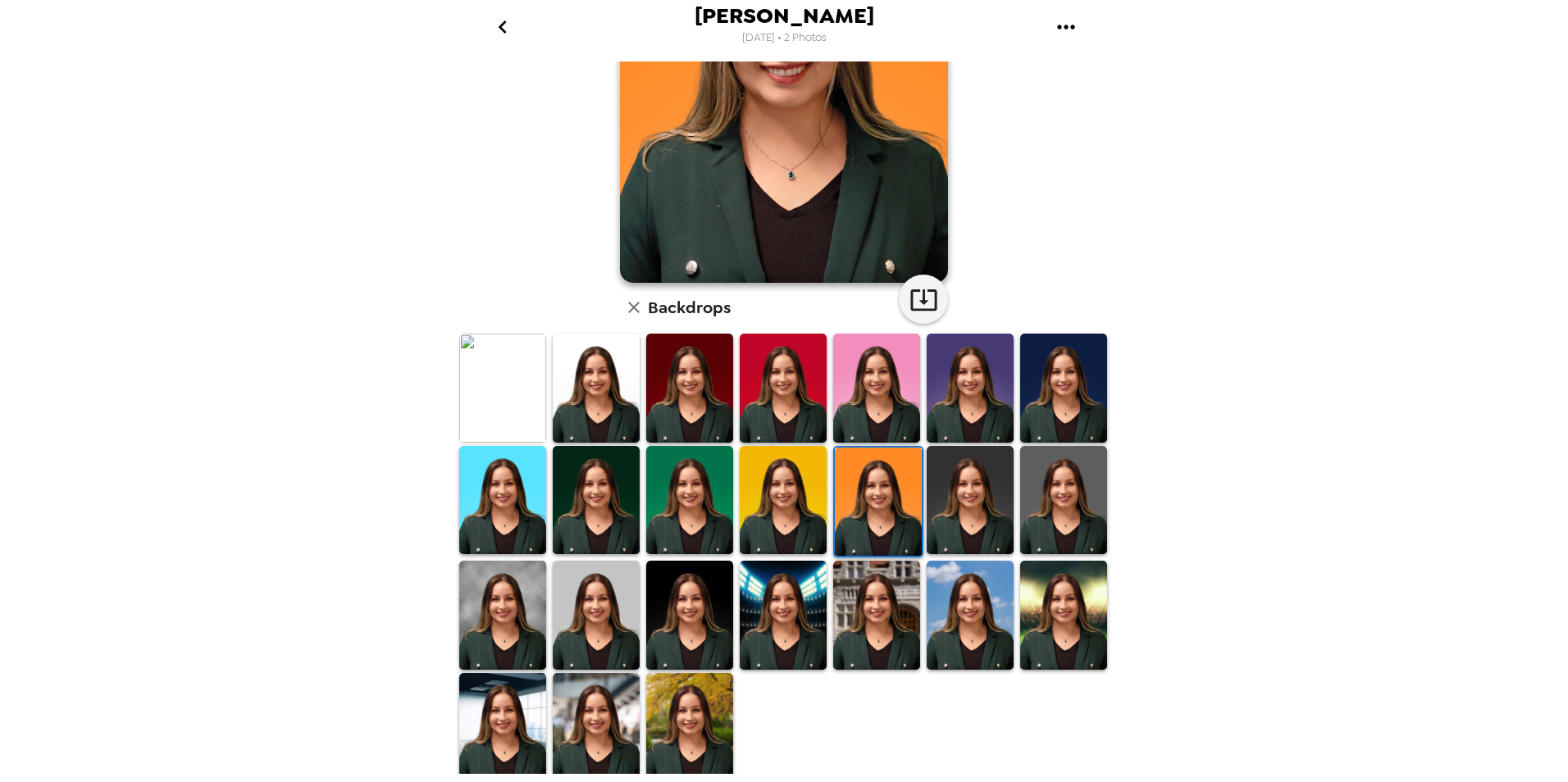
click at [623, 717] on img at bounding box center [596, 727] width 87 height 108
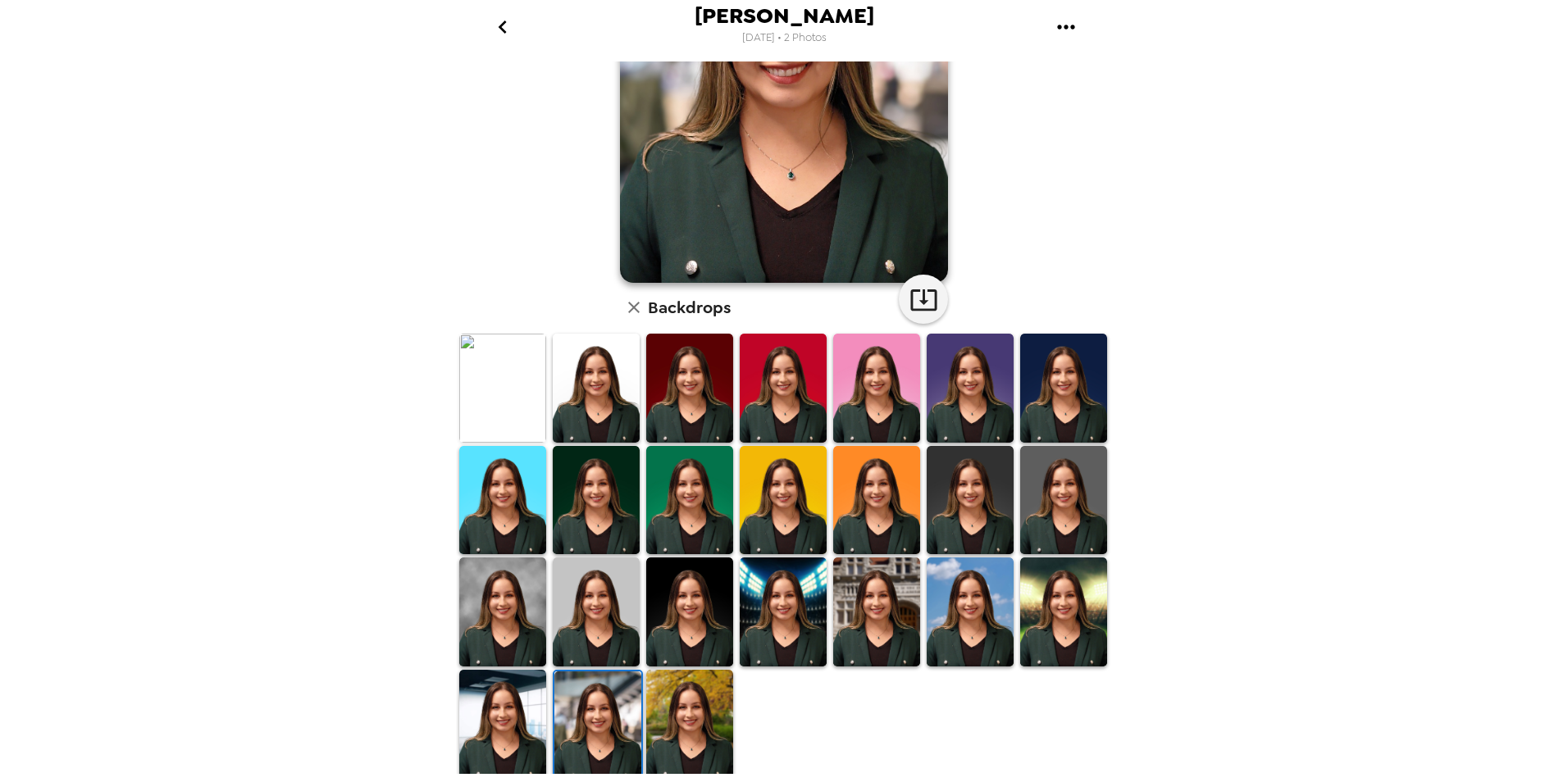
click at [500, 621] on img at bounding box center [502, 612] width 87 height 108
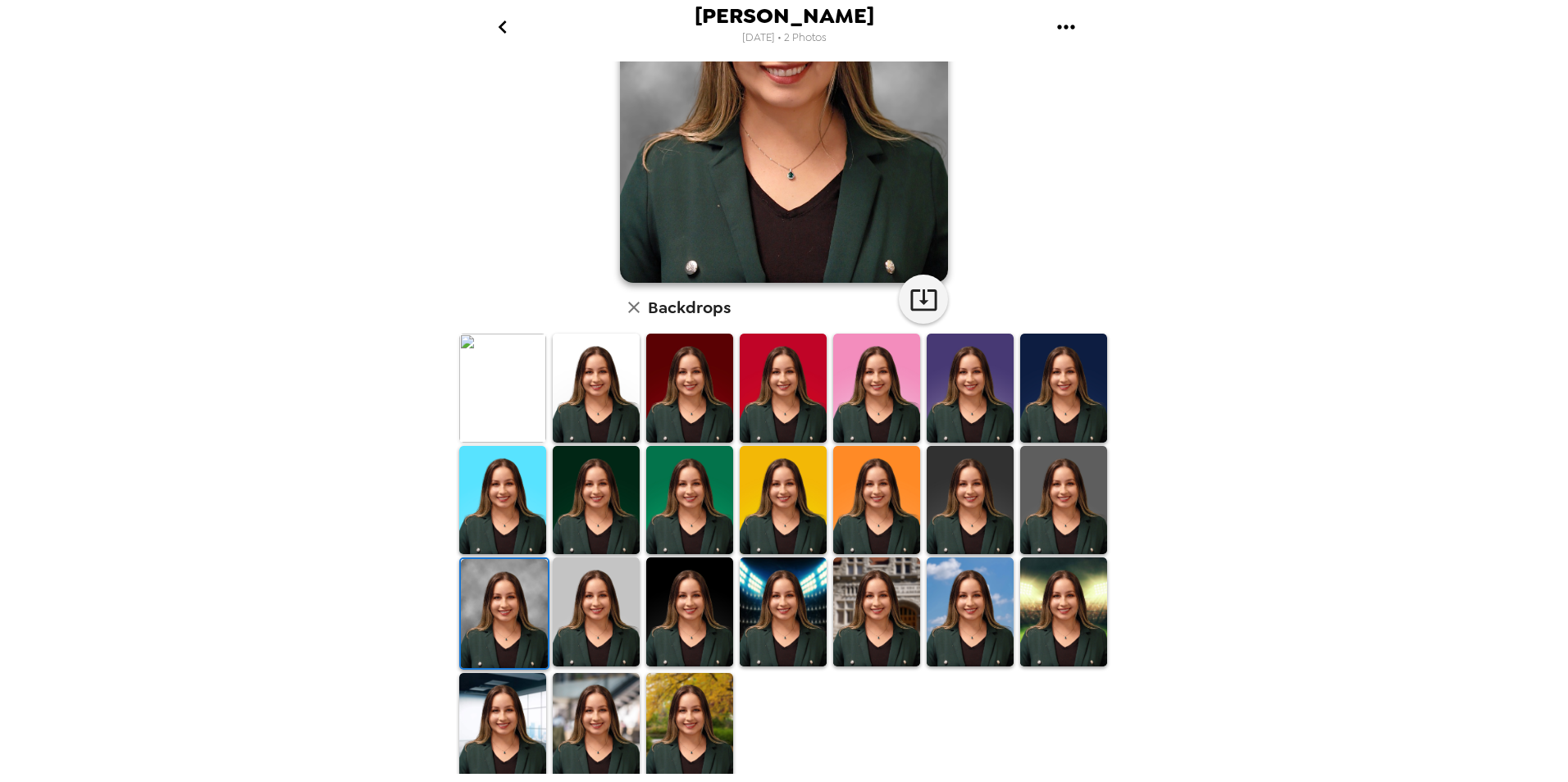
click at [724, 724] on img at bounding box center [689, 727] width 87 height 108
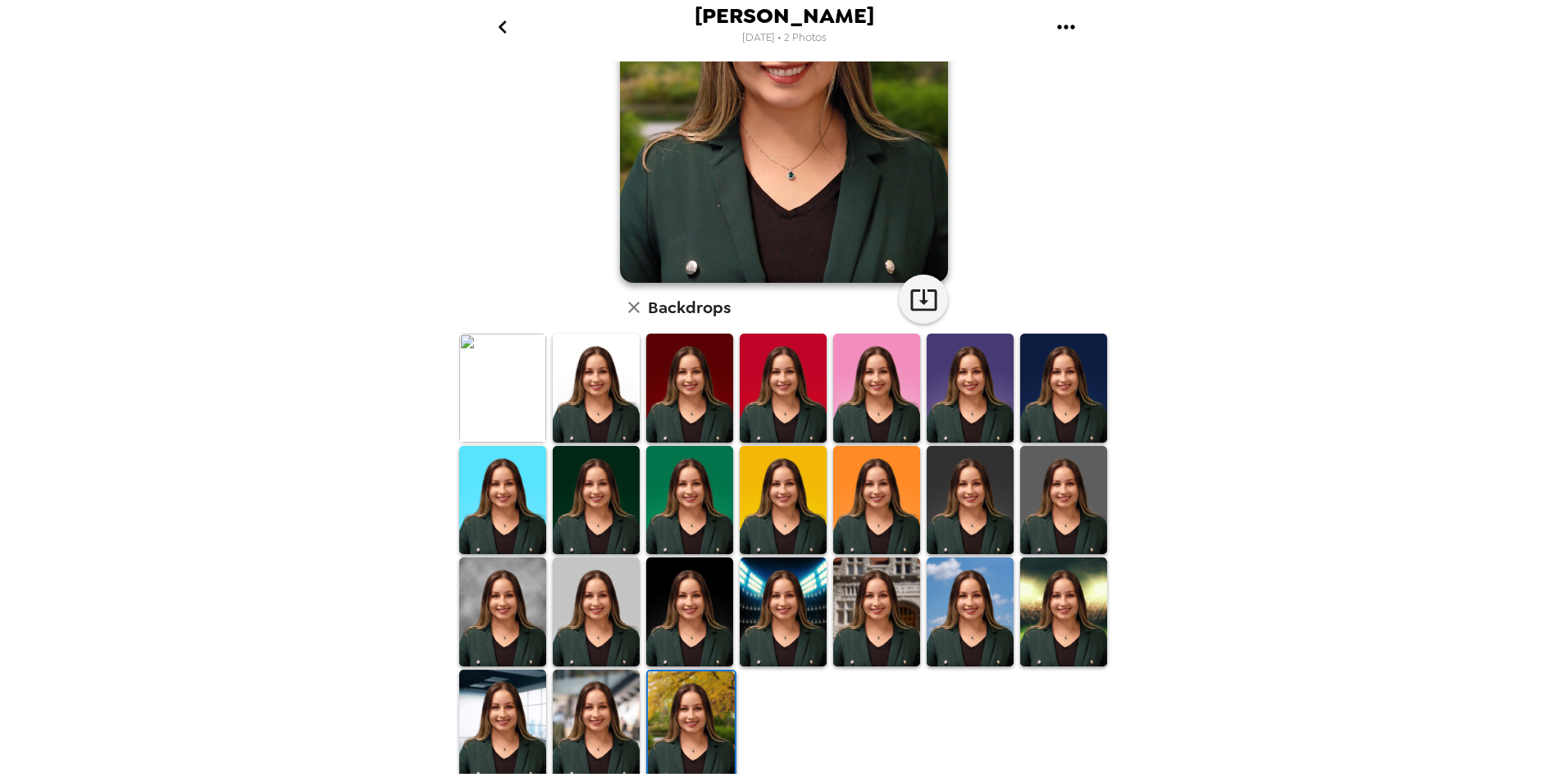
click at [1048, 456] on img at bounding box center [1063, 501] width 87 height 108
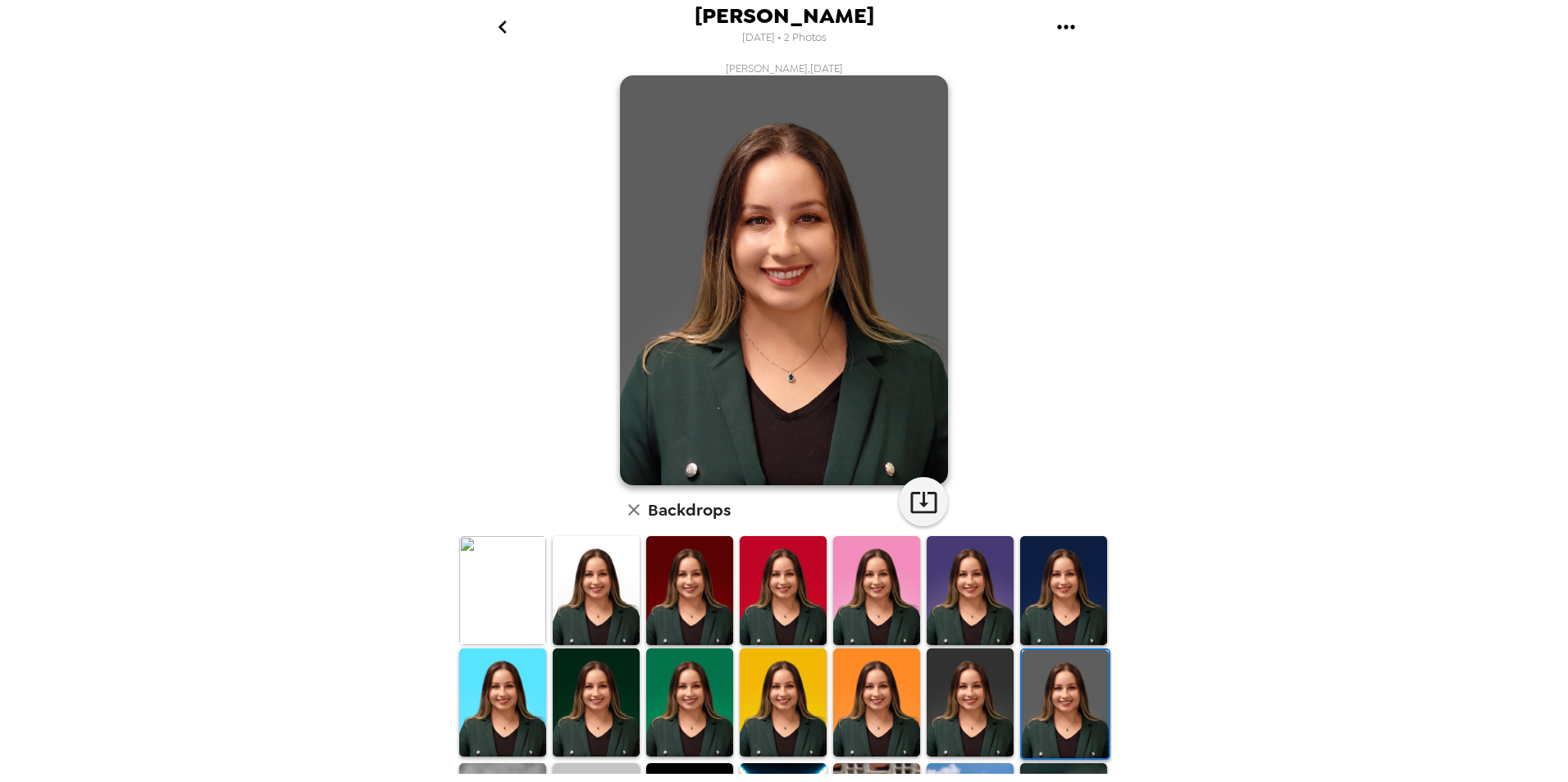
scroll to position [202, 0]
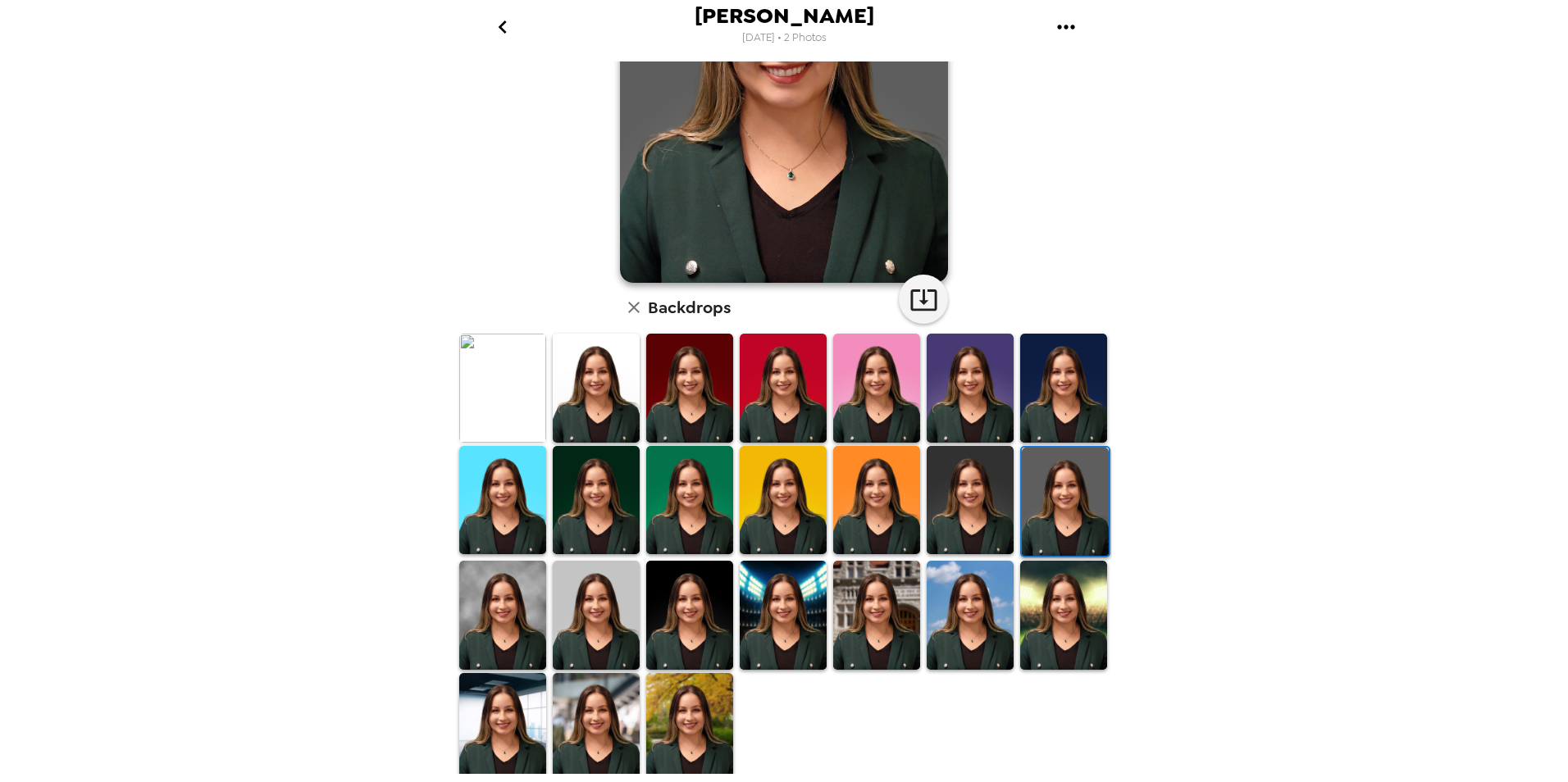
click at [1033, 570] on img at bounding box center [1063, 615] width 87 height 108
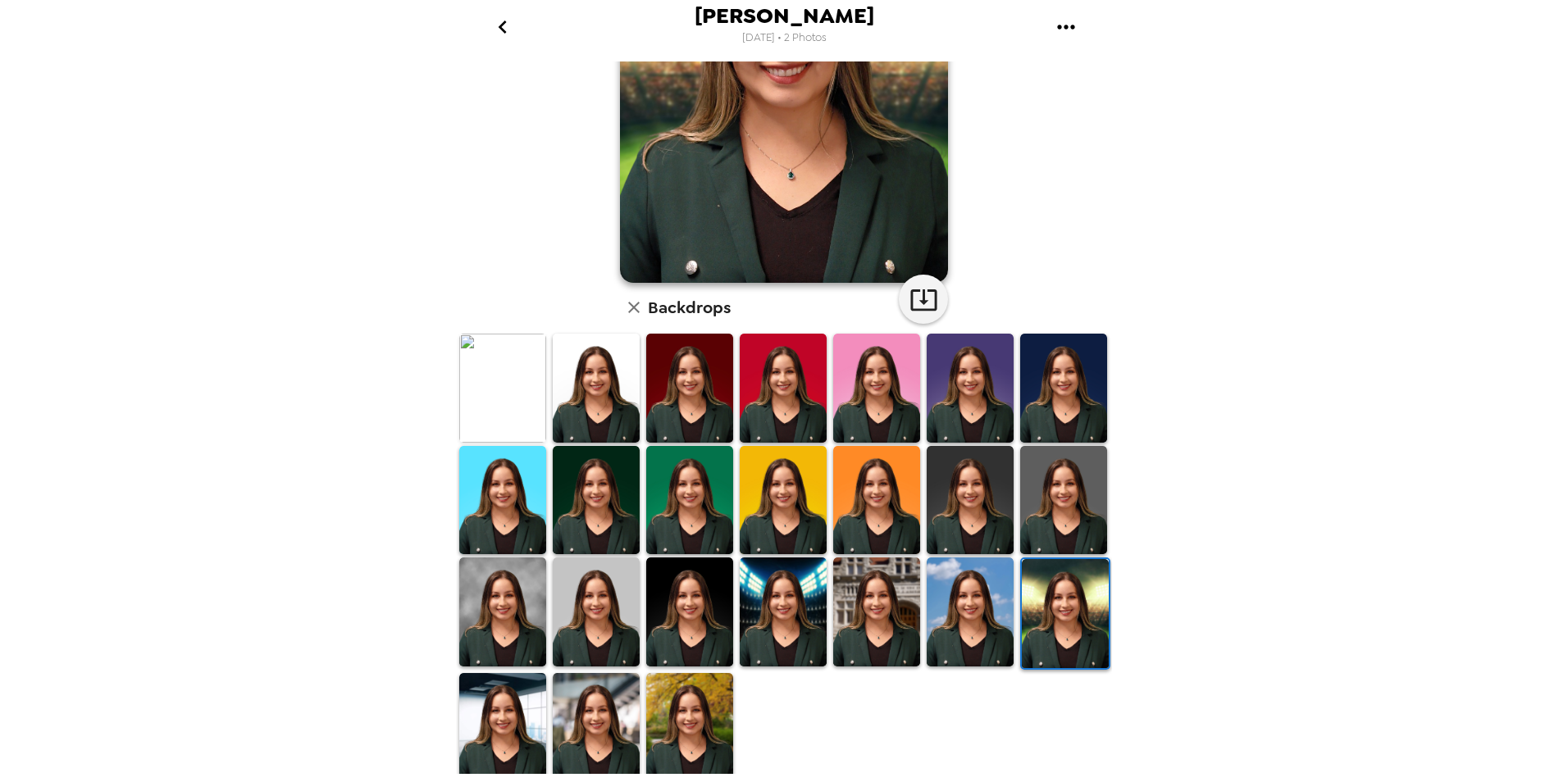
click at [792, 509] on img at bounding box center [783, 501] width 87 height 108
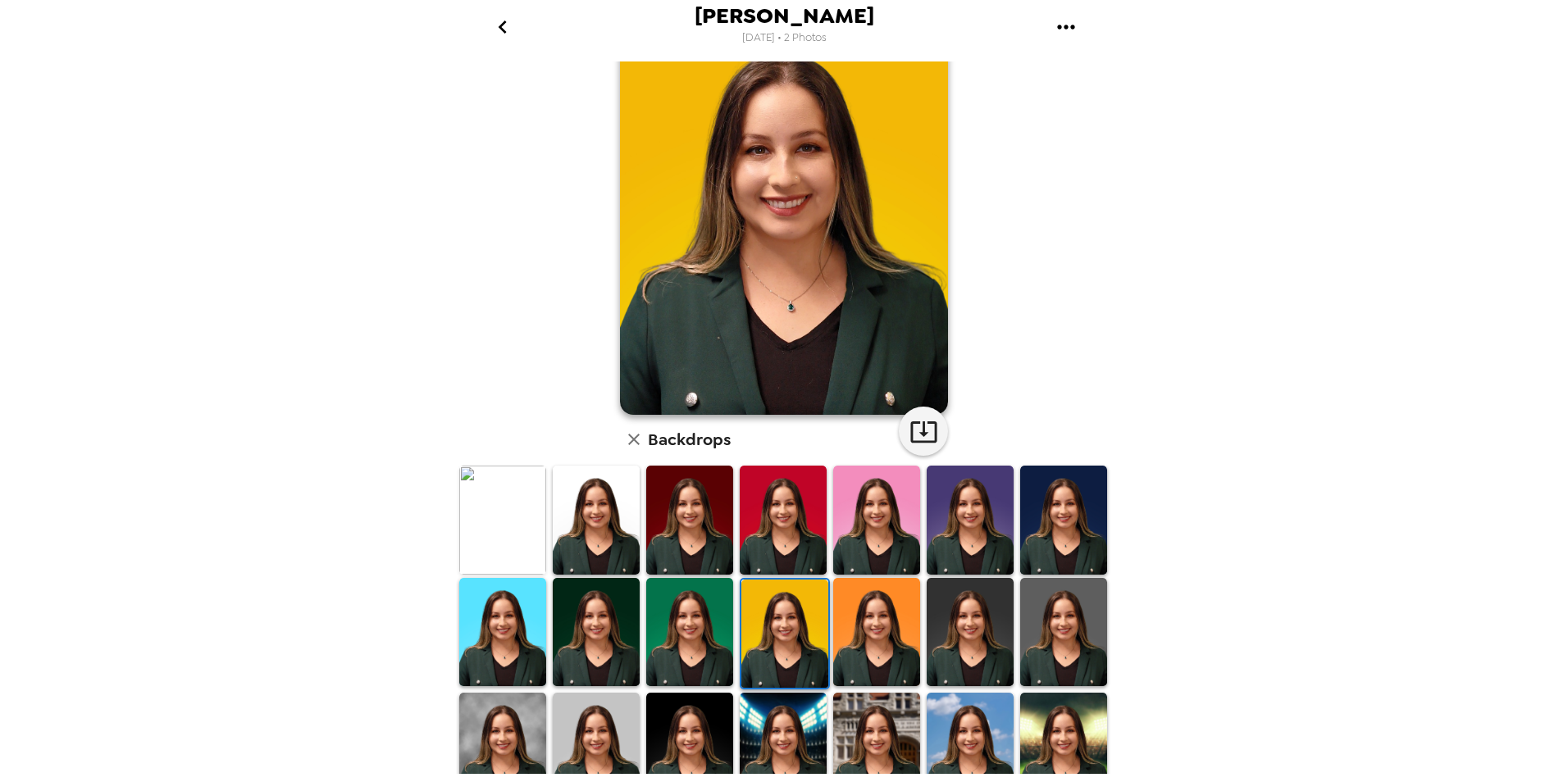
scroll to position [0, 0]
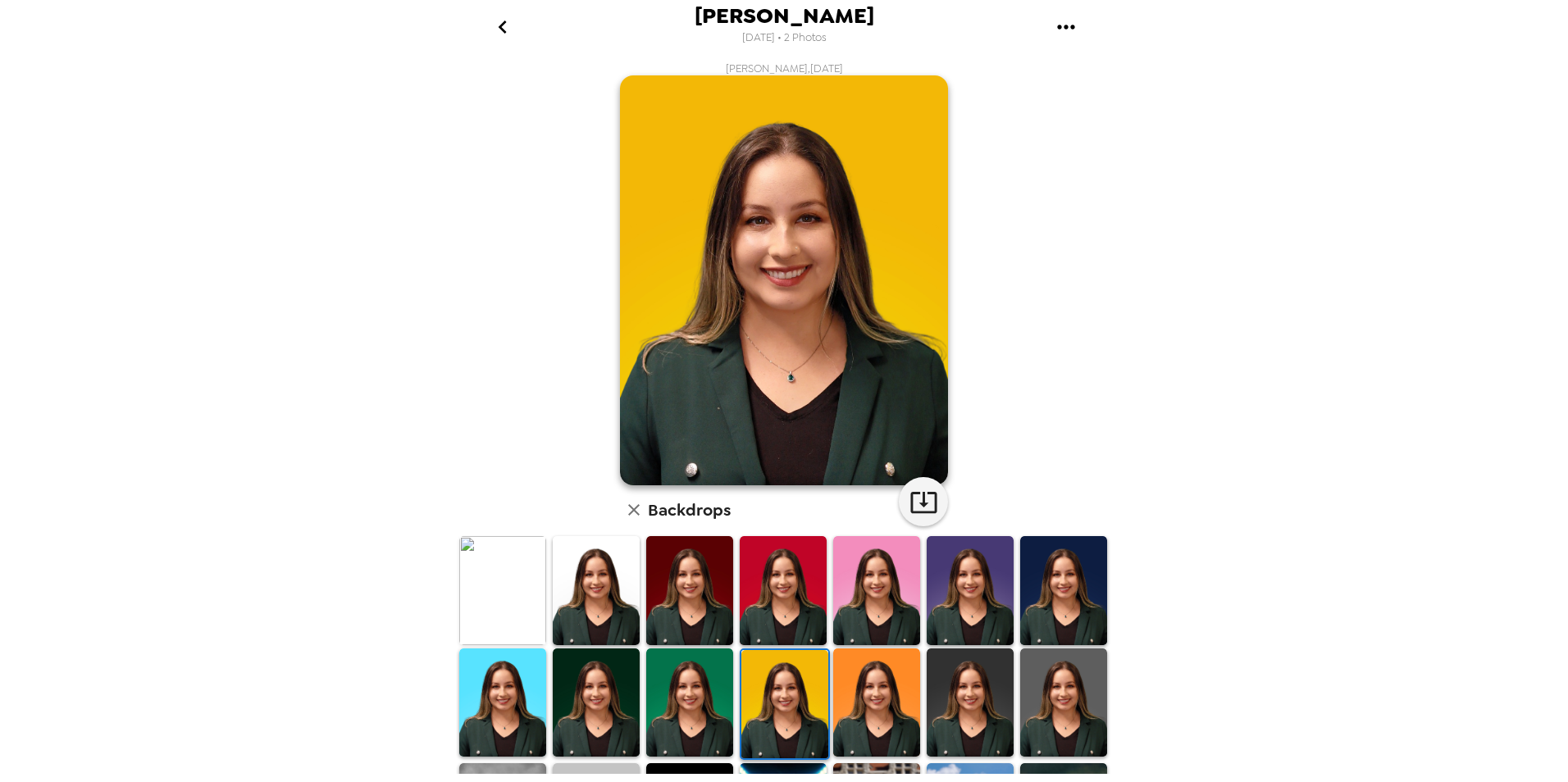
click at [1057, 577] on img at bounding box center [1063, 590] width 87 height 108
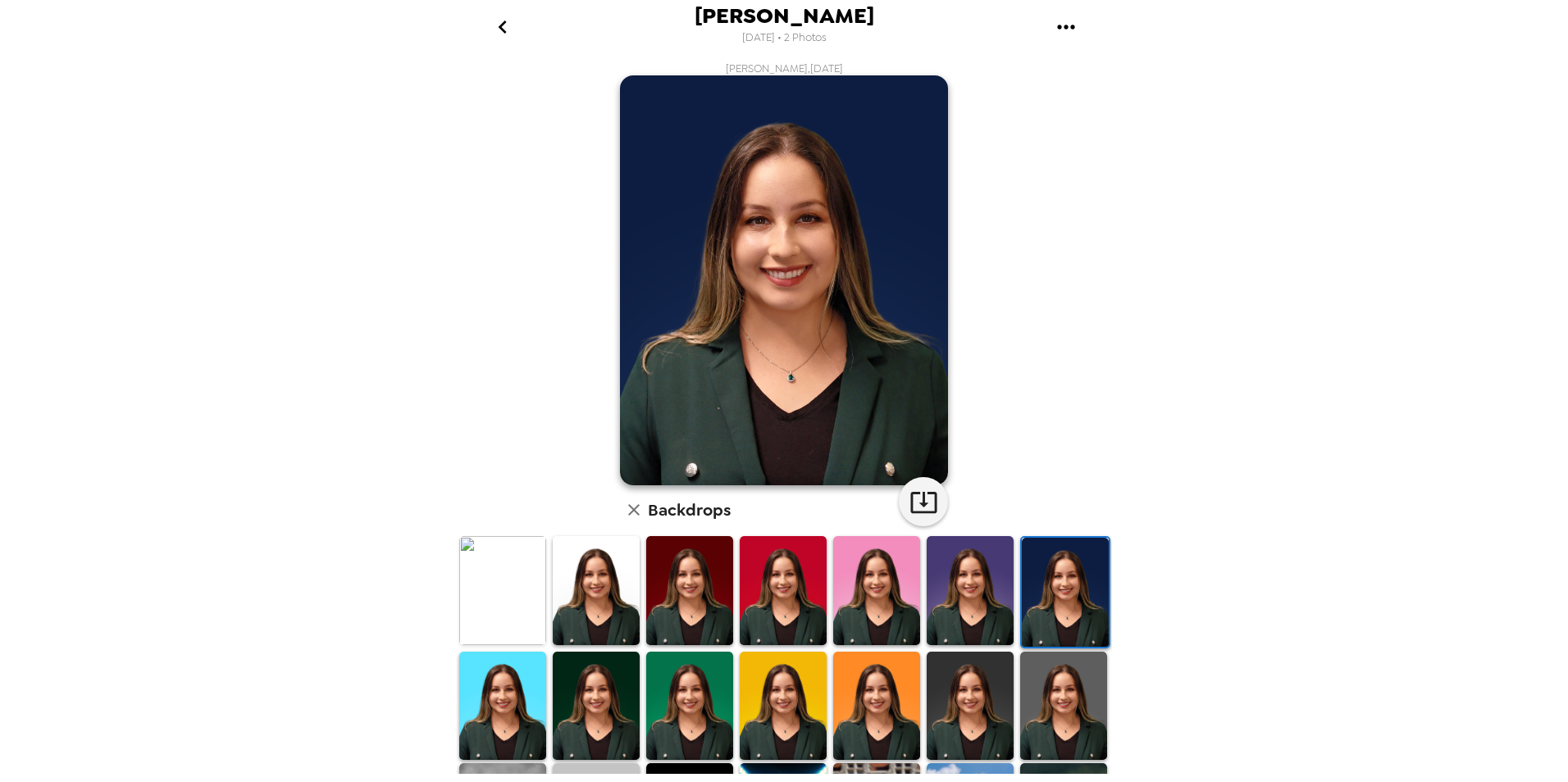
click at [625, 690] on img at bounding box center [596, 706] width 87 height 108
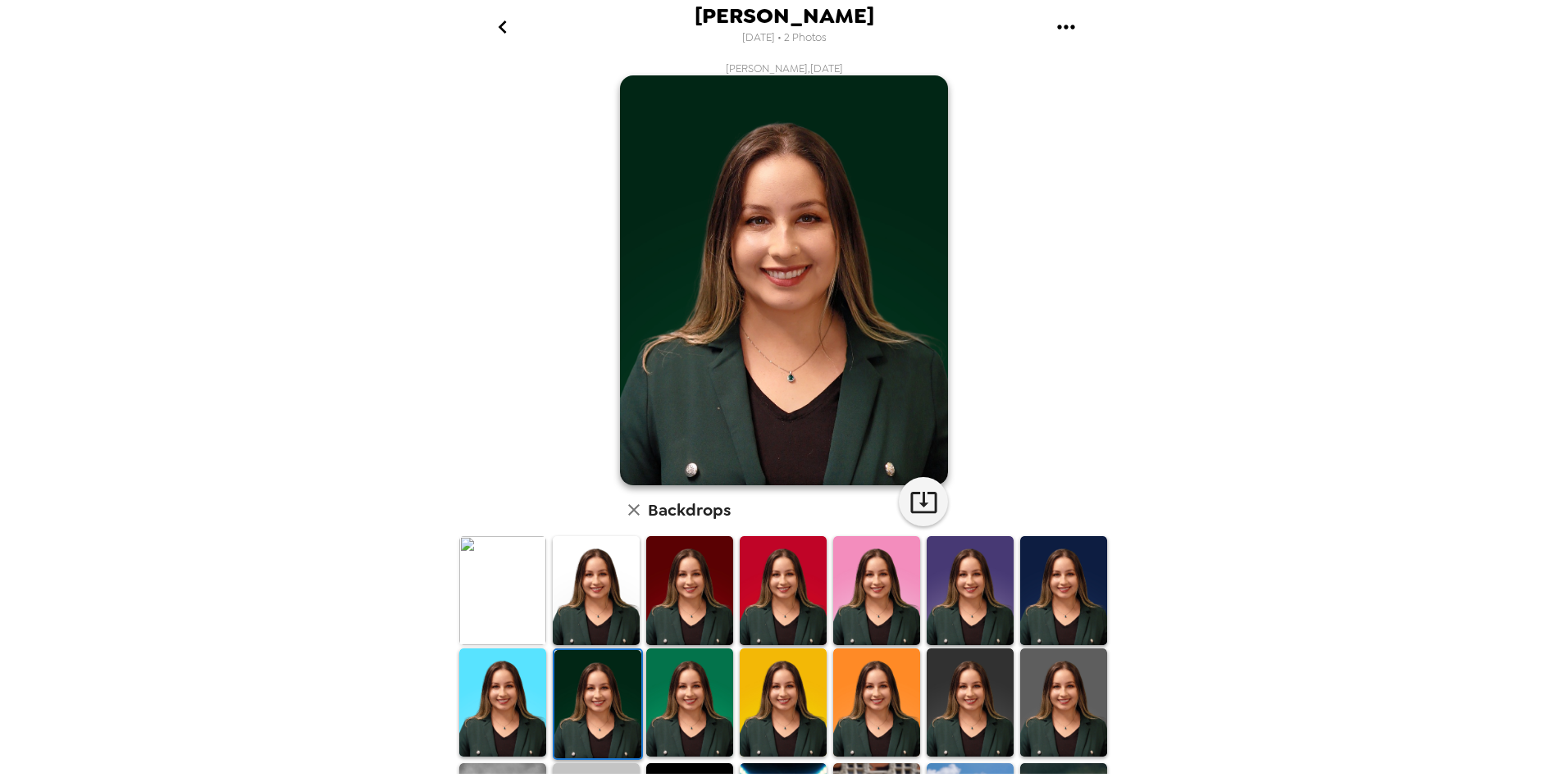
click at [509, 595] on img at bounding box center [502, 590] width 87 height 108
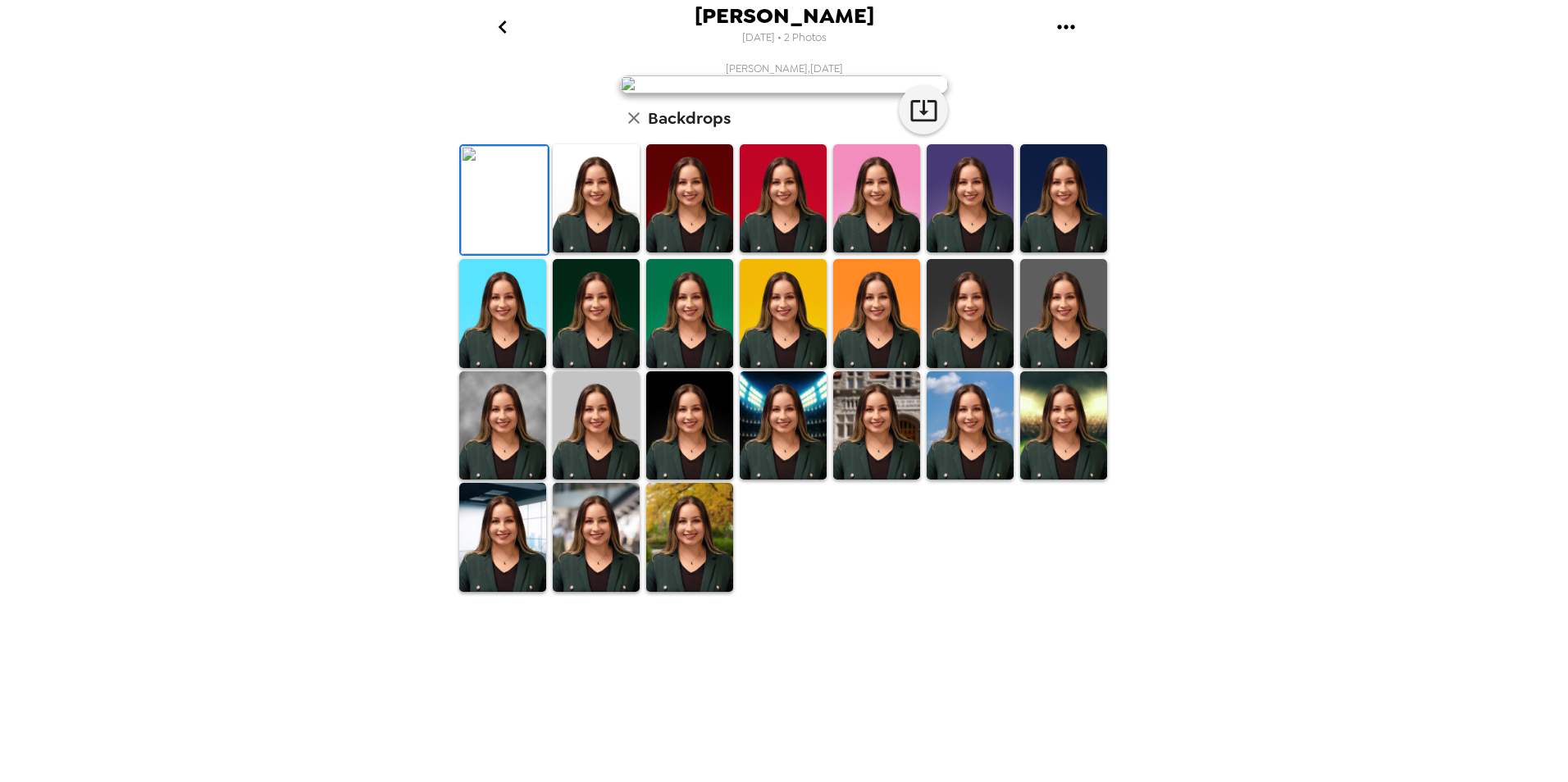
click at [581, 367] on img at bounding box center [596, 313] width 87 height 108
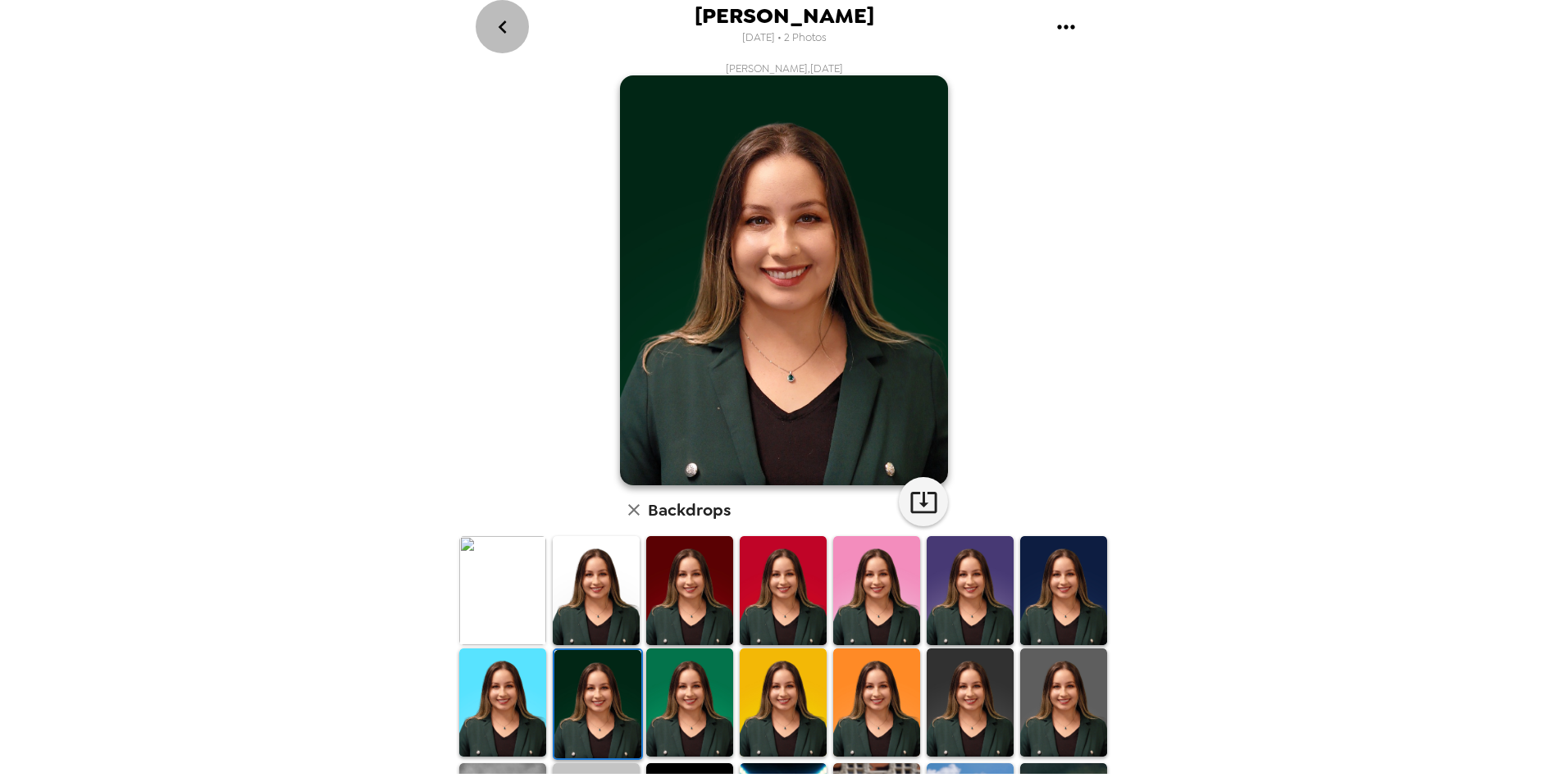
click at [501, 23] on icon "go back" at bounding box center [503, 27] width 27 height 27
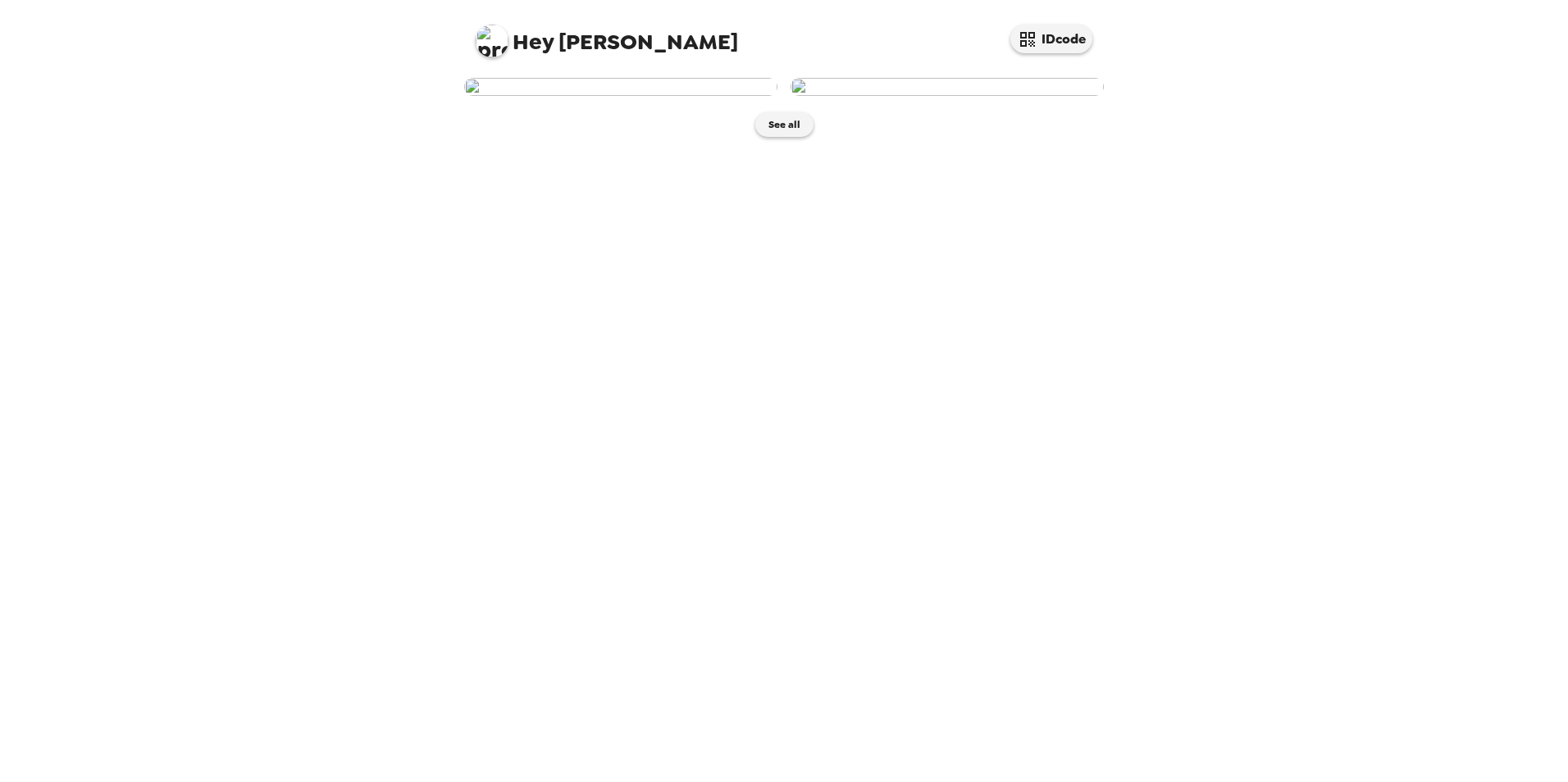
click at [577, 96] on img at bounding box center [620, 87] width 313 height 18
